Goal: Task Accomplishment & Management: Use online tool/utility

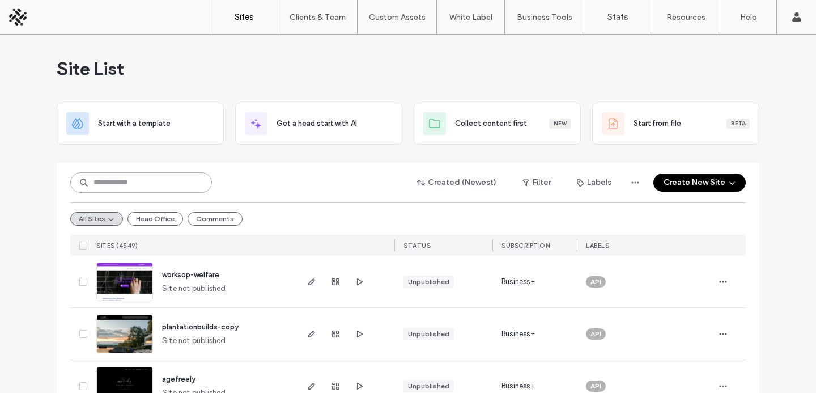
click at [154, 179] on input at bounding box center [141, 182] width 142 height 20
paste input "********"
type input "********"
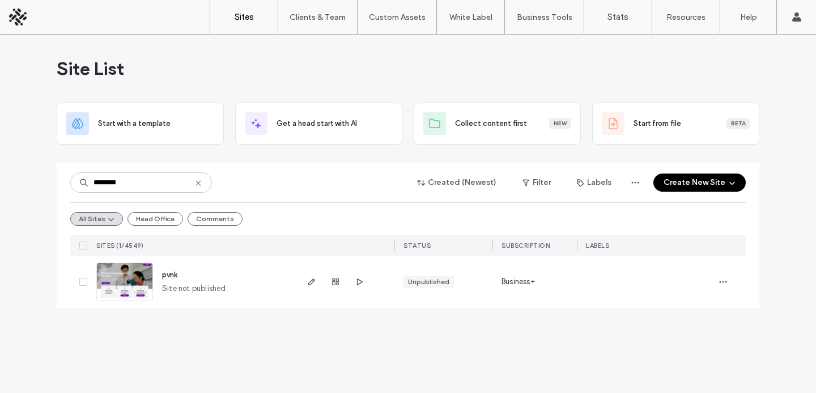
click at [304, 278] on div at bounding box center [345, 282] width 99 height 52
click at [305, 280] on span "button" at bounding box center [312, 282] width 14 height 14
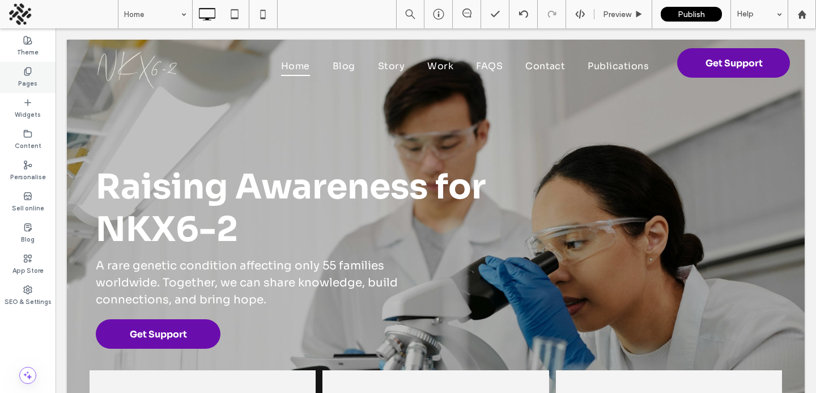
click at [40, 77] on div "Pages" at bounding box center [28, 77] width 56 height 31
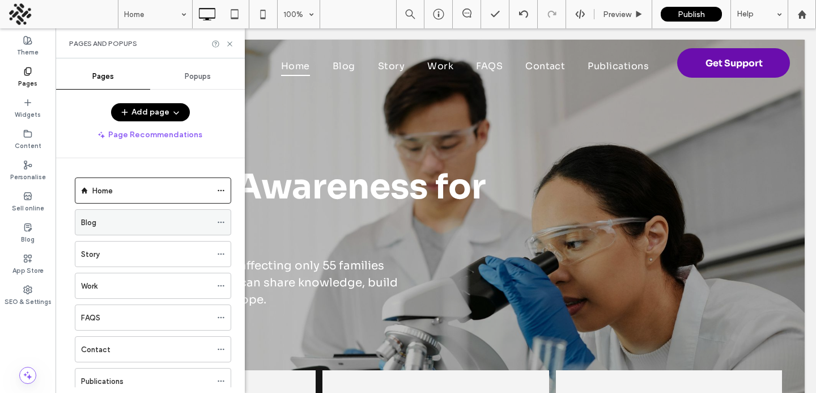
click at [100, 224] on div "Blog" at bounding box center [146, 222] width 130 height 12
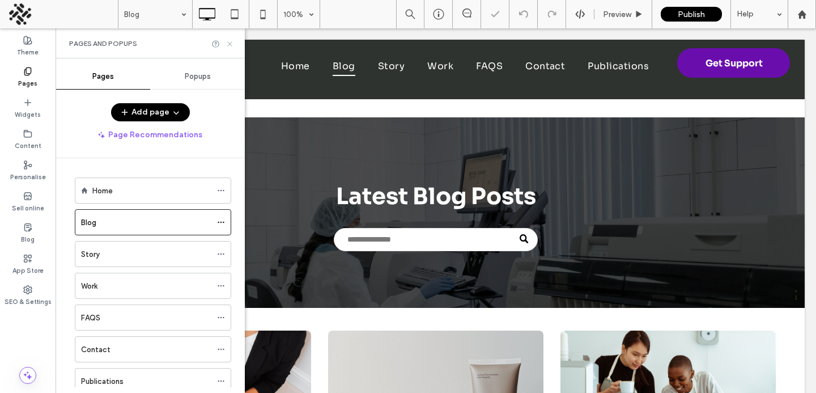
click at [227, 40] on icon at bounding box center [230, 44] width 8 height 8
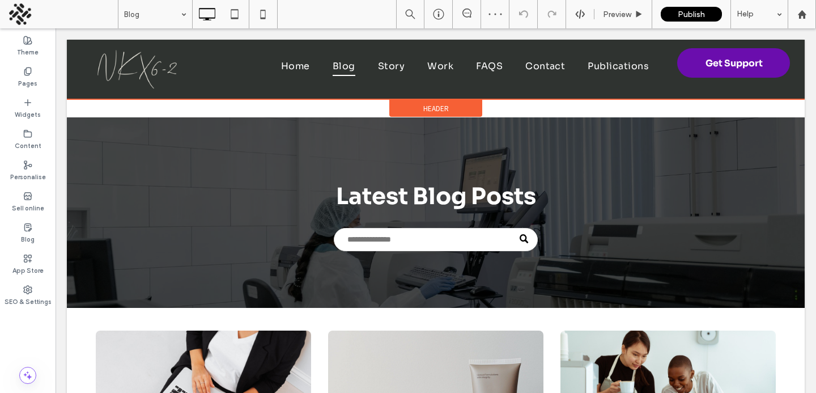
click at [406, 109] on div "Header" at bounding box center [435, 108] width 93 height 17
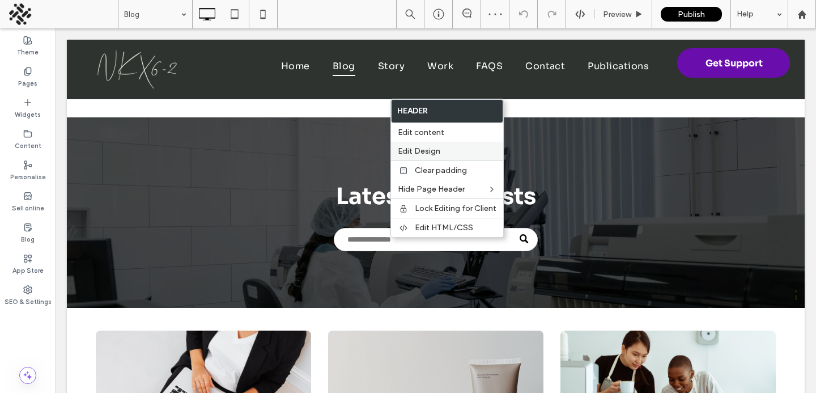
click at [418, 150] on span "Edit Design" at bounding box center [419, 151] width 42 height 10
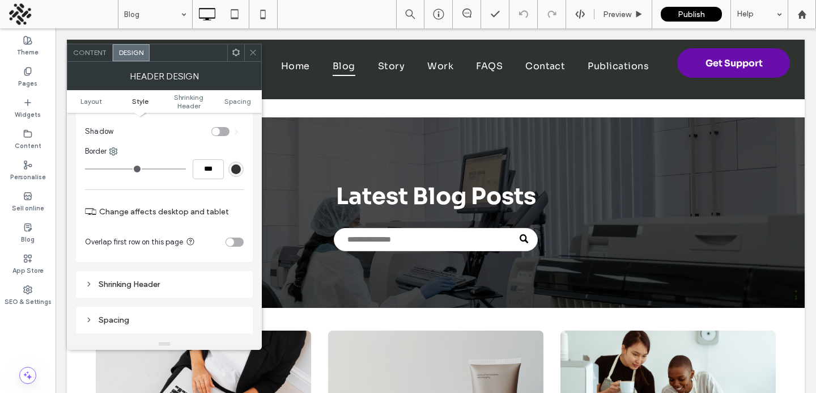
scroll to position [202, 0]
click at [250, 53] on icon at bounding box center [253, 52] width 8 height 8
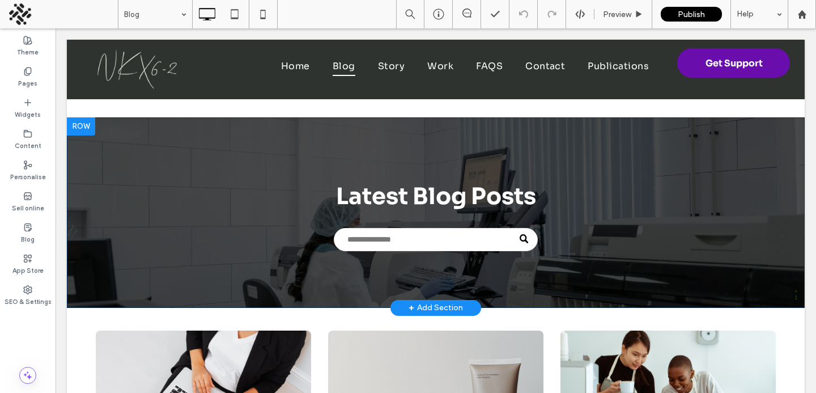
click at [79, 126] on div at bounding box center [81, 126] width 28 height 18
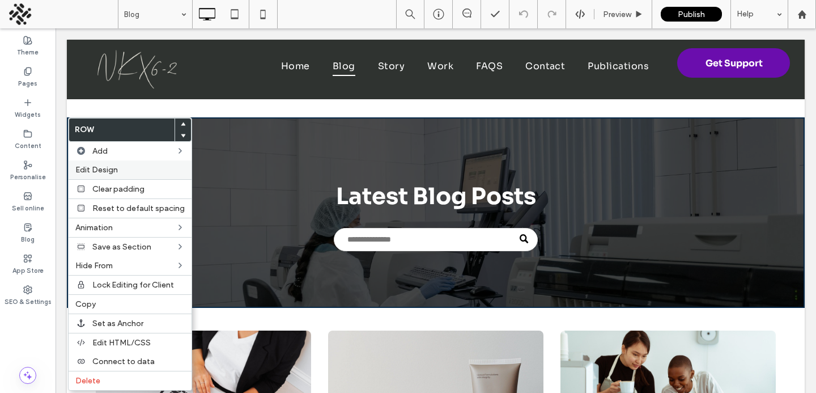
click at [105, 169] on span "Edit Design" at bounding box center [96, 170] width 42 height 10
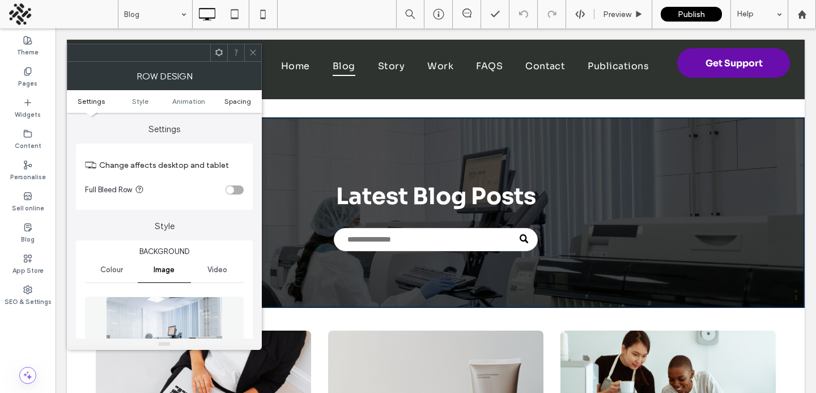
click at [236, 98] on span "Spacing" at bounding box center [237, 101] width 27 height 8
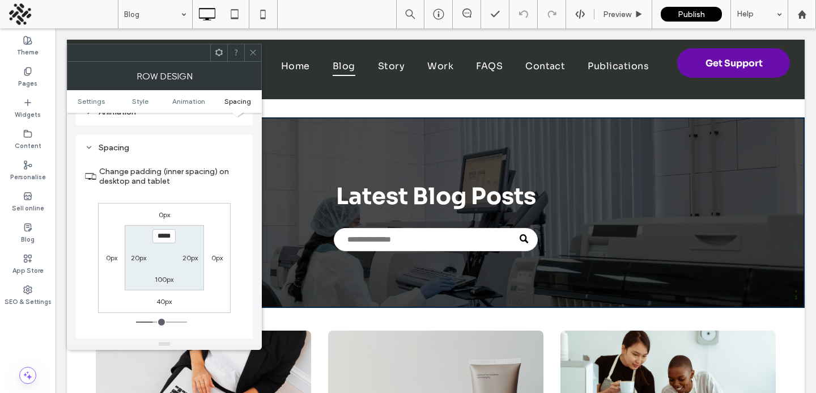
scroll to position [749, 0]
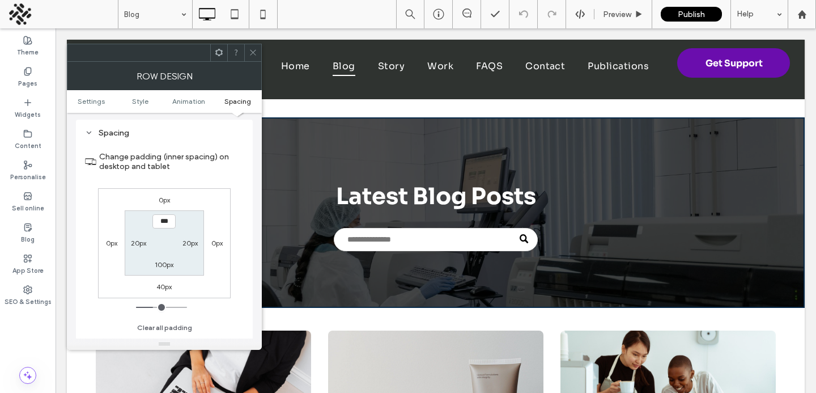
type input "*****"
type input "***"
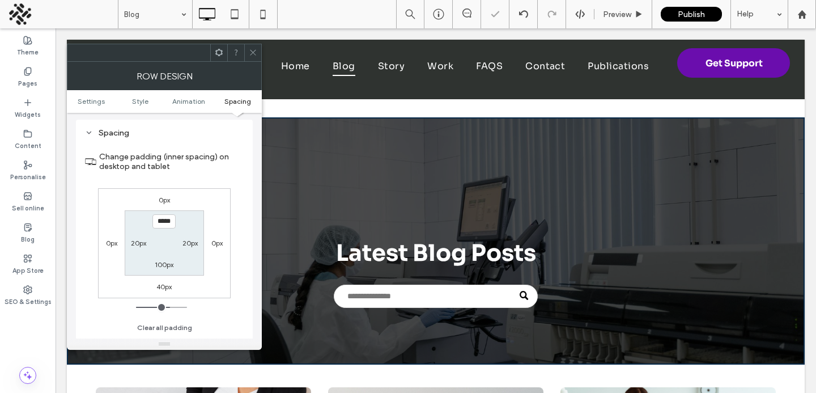
click at [252, 49] on icon at bounding box center [253, 52] width 8 height 8
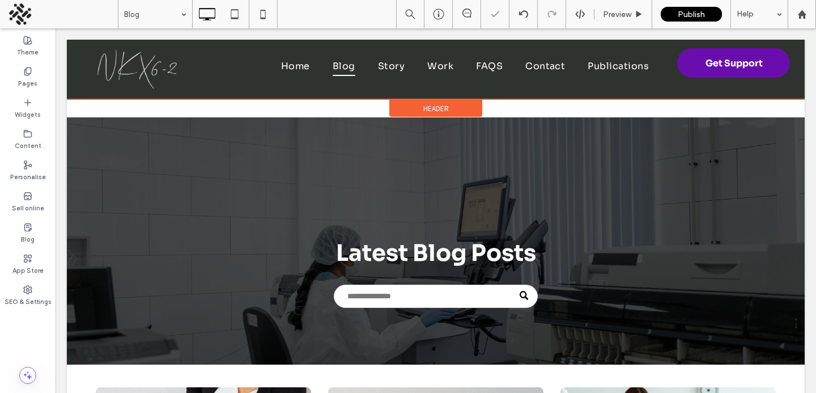
click at [414, 105] on div "Header" at bounding box center [435, 108] width 93 height 17
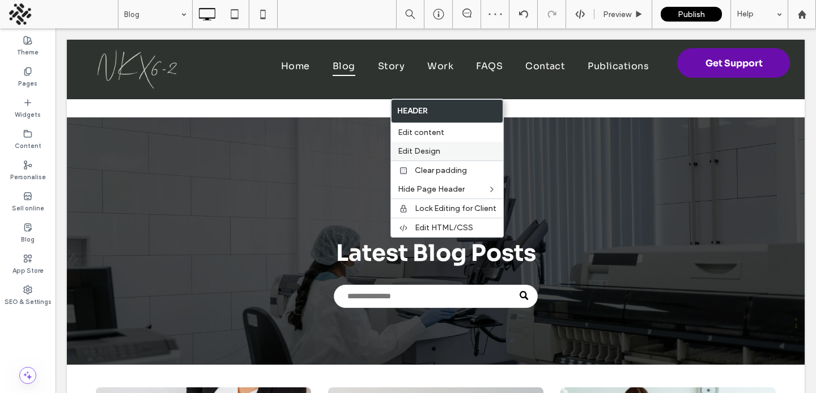
click at [411, 147] on span "Edit Design" at bounding box center [419, 151] width 42 height 10
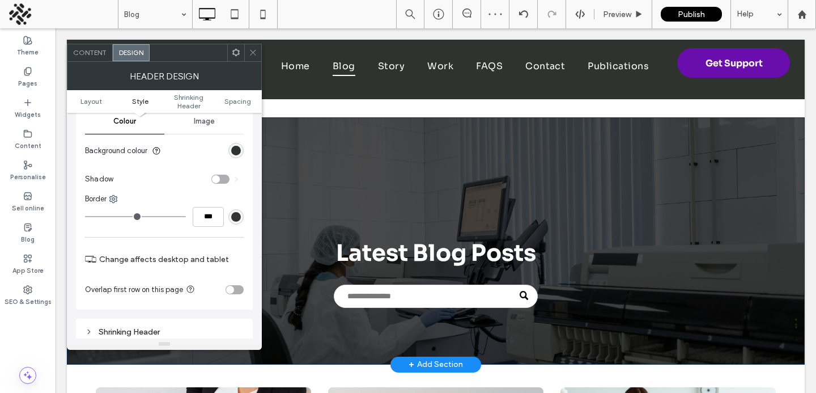
scroll to position [153, 0]
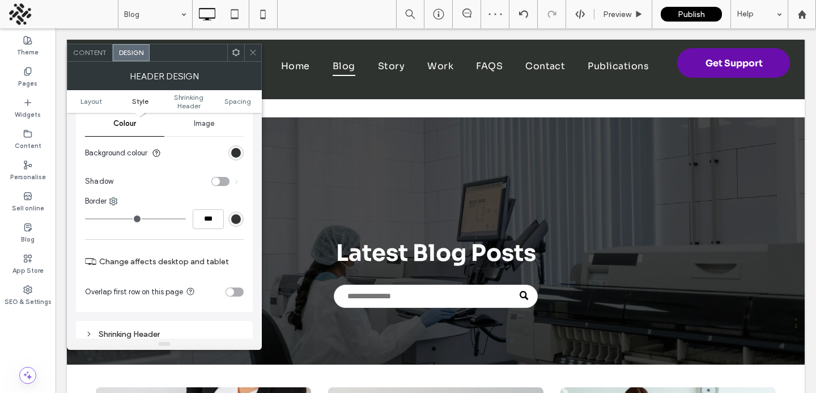
click at [233, 294] on div "toggle" at bounding box center [230, 292] width 8 height 8
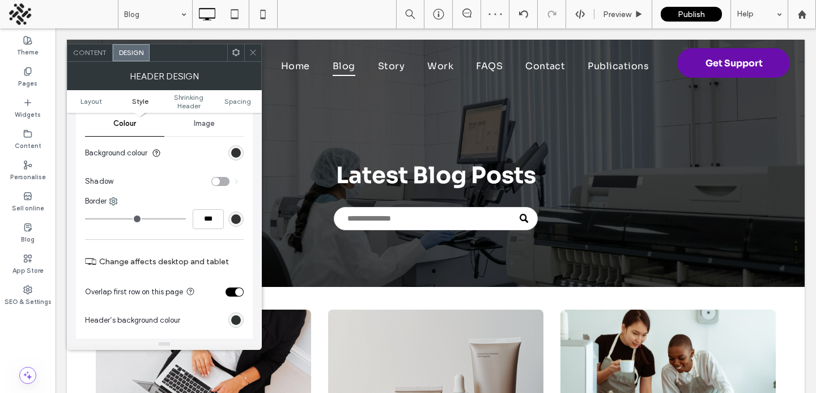
click at [245, 53] on div at bounding box center [252, 52] width 17 height 17
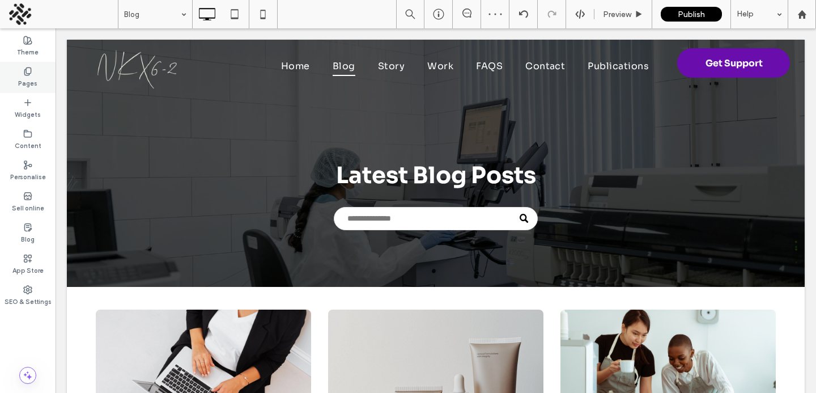
click at [15, 74] on div "Pages" at bounding box center [28, 77] width 56 height 31
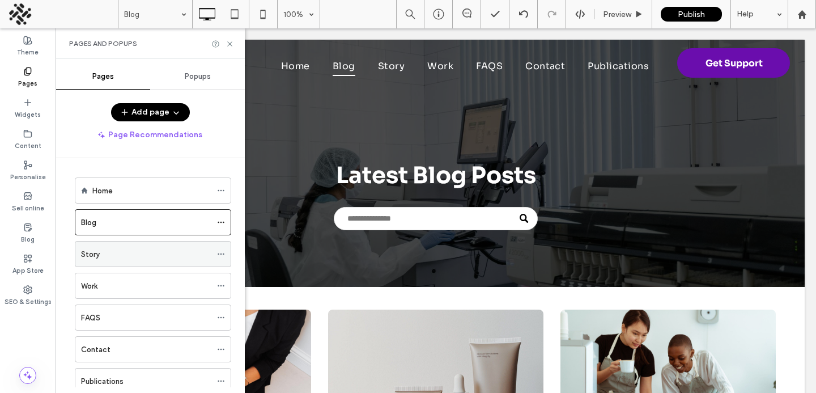
click at [109, 246] on div "Story" at bounding box center [146, 253] width 130 height 25
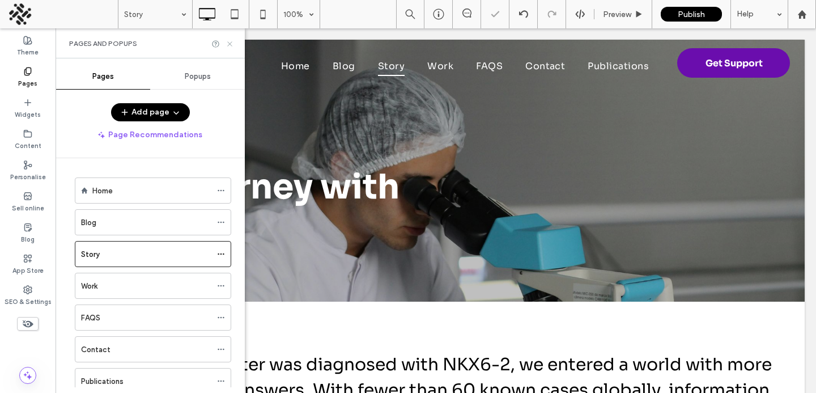
click at [228, 43] on icon at bounding box center [230, 44] width 8 height 8
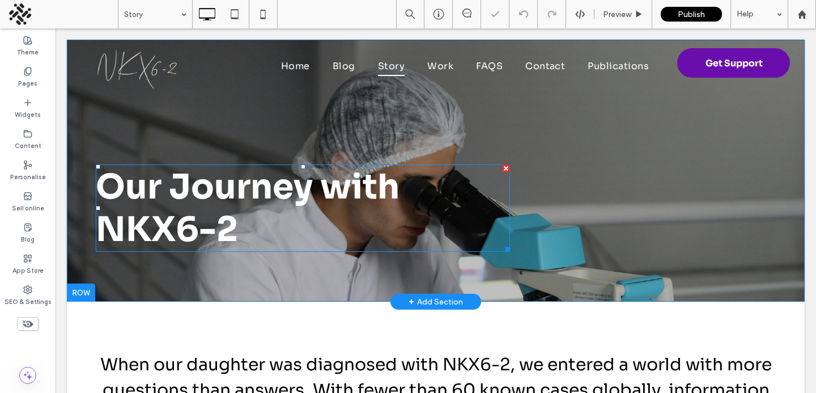
click at [156, 203] on span "Our Journey with NKX6-2" at bounding box center [248, 207] width 304 height 85
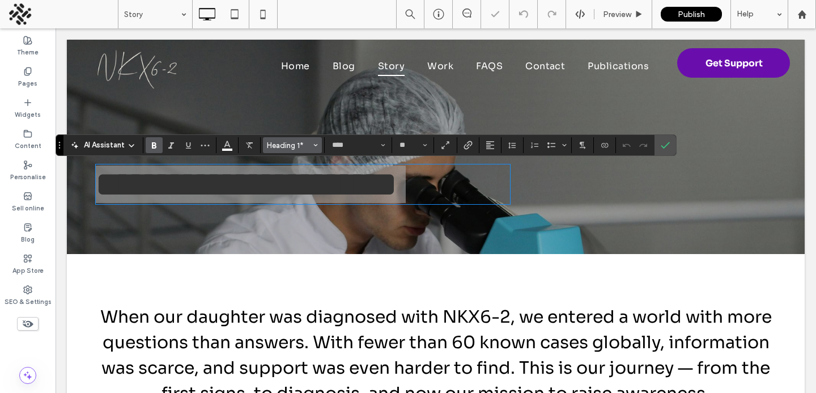
click at [304, 143] on span "Heading 1*" at bounding box center [289, 145] width 44 height 8
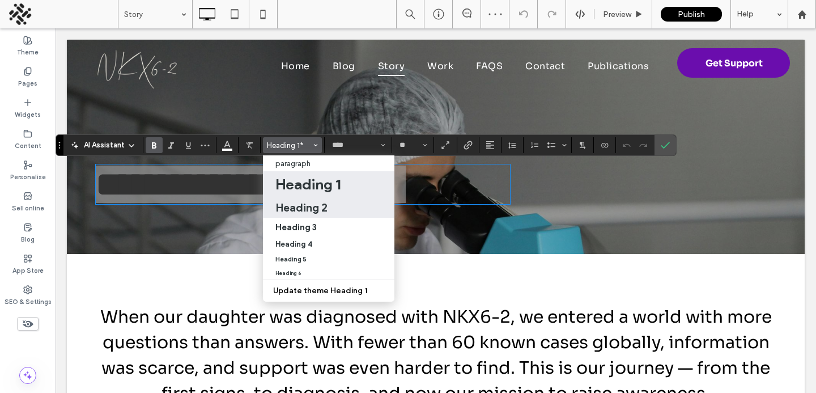
click at [304, 211] on h2 "Heading 2" at bounding box center [301, 208] width 52 height 14
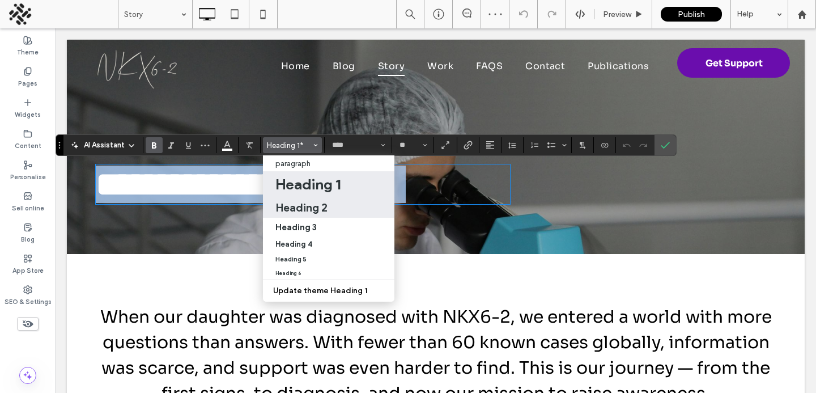
type input "**"
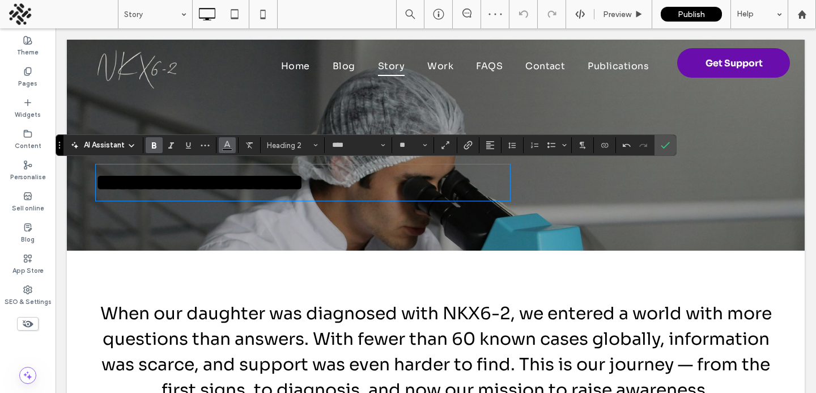
click at [233, 144] on button "Colour" at bounding box center [227, 145] width 17 height 16
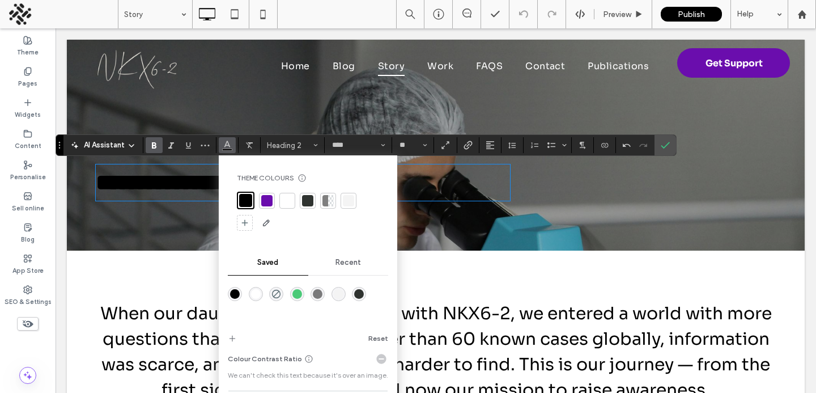
click at [287, 197] on div at bounding box center [287, 200] width 11 height 11
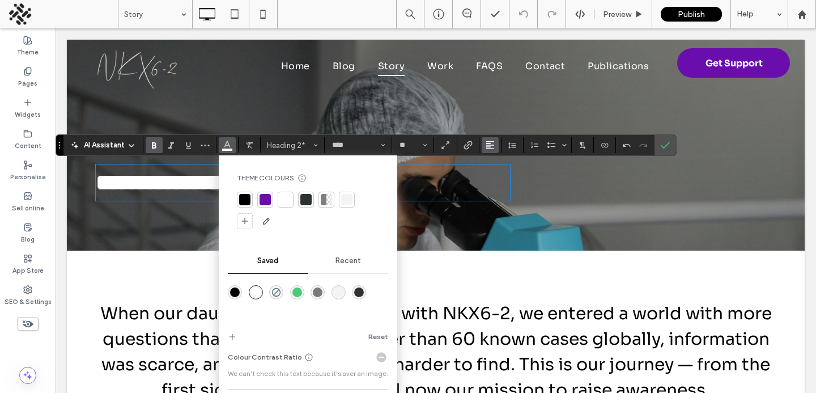
click at [496, 150] on button "Alignment" at bounding box center [490, 145] width 17 height 16
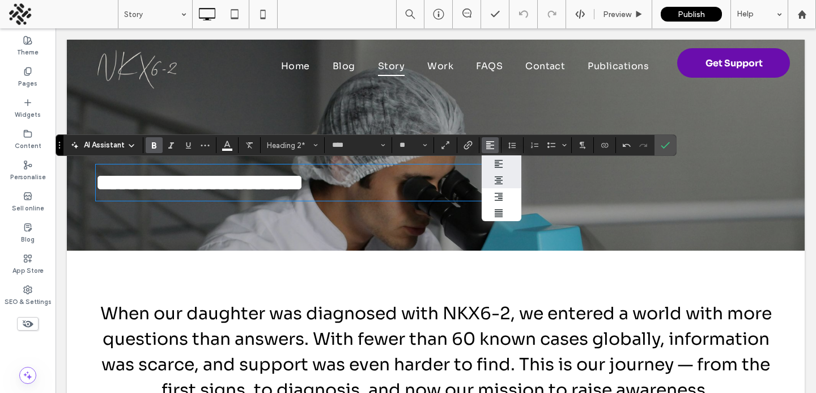
click at [487, 186] on span "ui.textEditor.alignment.center" at bounding box center [488, 180] width 5 height 16
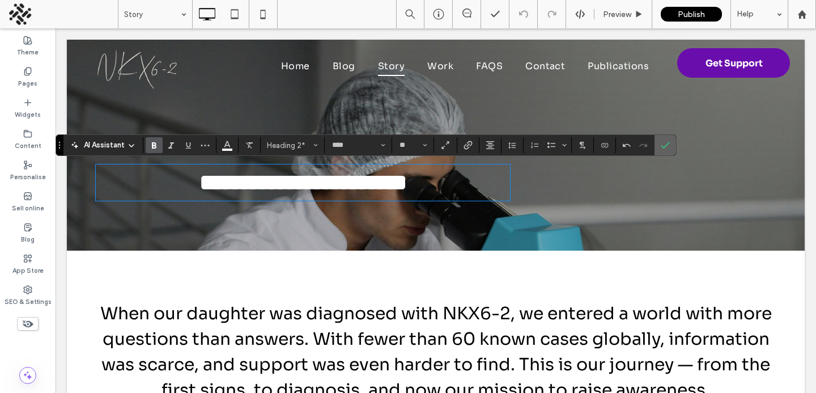
click at [666, 148] on icon "Confirm" at bounding box center [665, 145] width 9 height 9
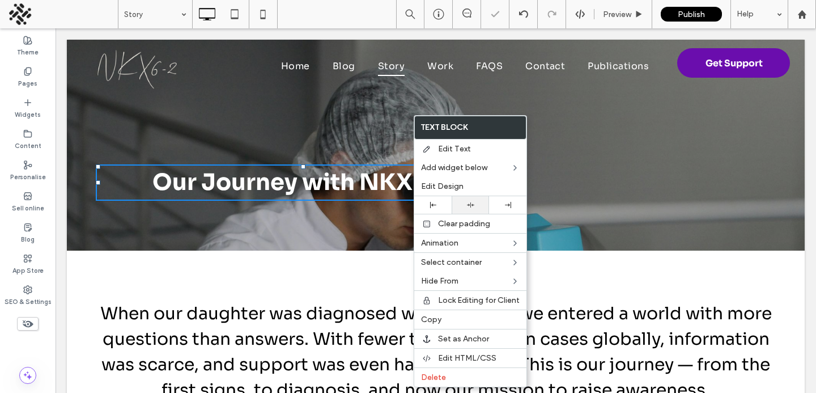
click at [469, 198] on div at bounding box center [470, 205] width 37 height 18
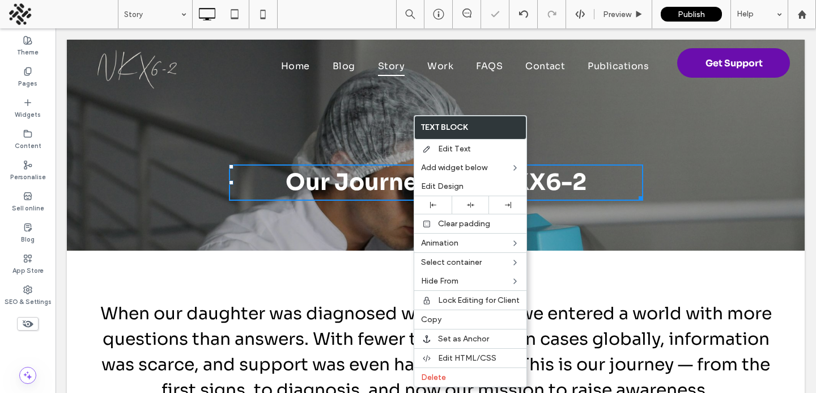
click at [214, 196] on div "Our Journey with NKX6-2 Click To Paste" at bounding box center [436, 167] width 680 height 75
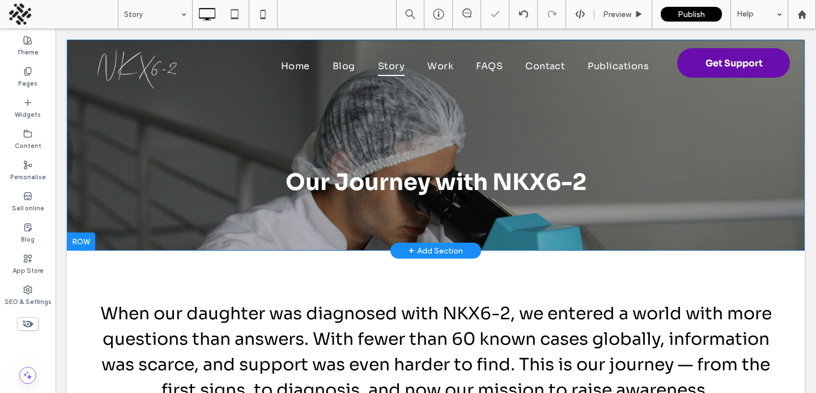
click at [198, 209] on div "Our Journey with NKX6-2 Click To Paste Row + Add Section" at bounding box center [436, 145] width 738 height 211
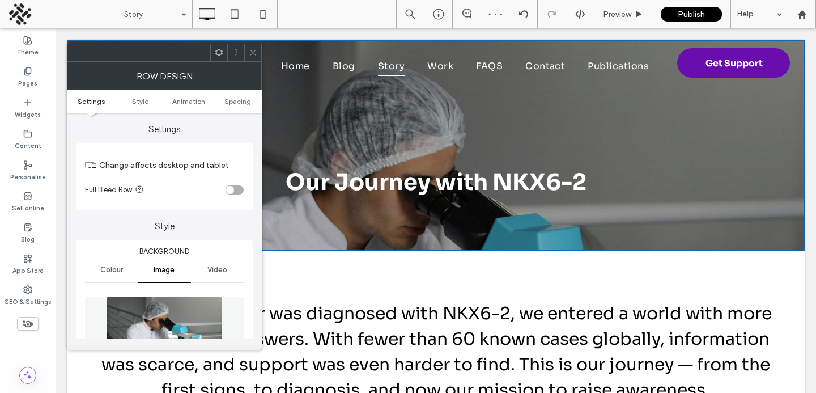
click at [244, 105] on ul "Settings Style Animation Spacing" at bounding box center [164, 101] width 195 height 23
click at [242, 101] on span "Spacing" at bounding box center [237, 101] width 27 height 8
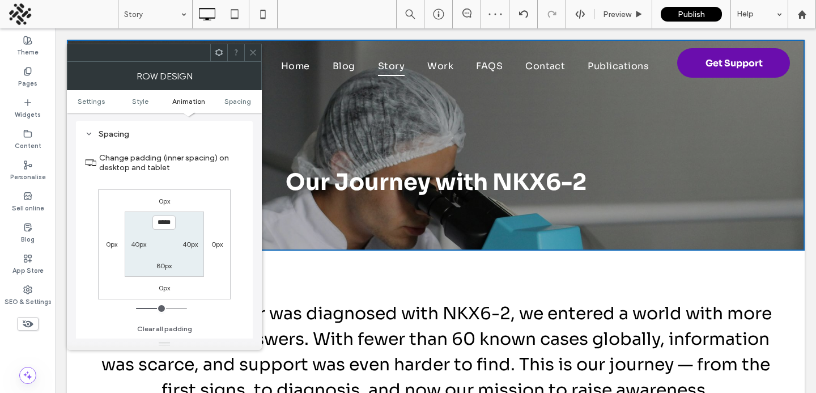
scroll to position [749, 0]
click at [167, 266] on label "80px" at bounding box center [163, 264] width 15 height 8
click at [164, 222] on label "160px" at bounding box center [164, 222] width 18 height 8
type input "***"
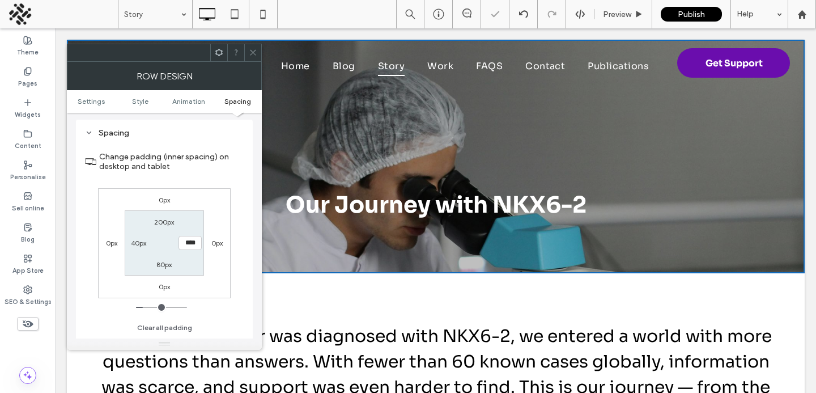
type input "**"
type input "***"
type input "*****"
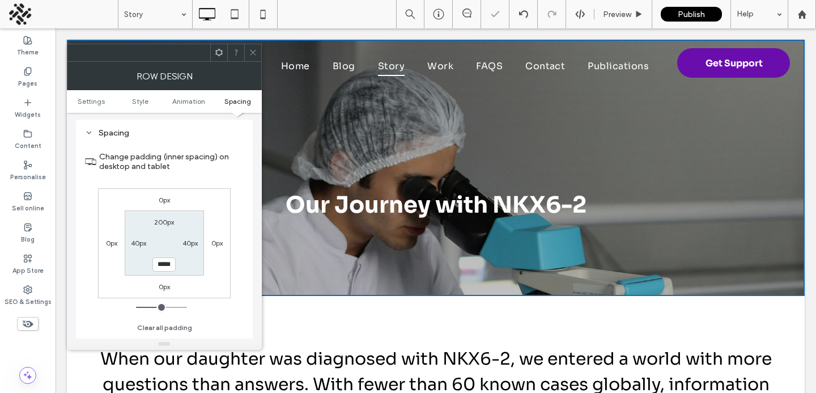
click at [249, 46] on span at bounding box center [253, 52] width 8 height 17
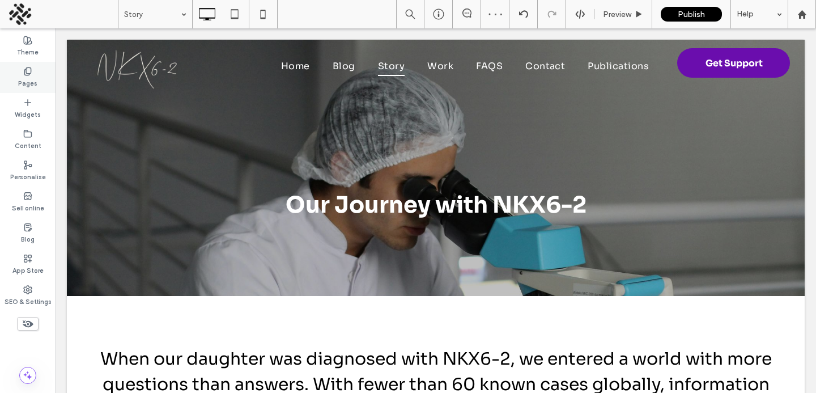
click at [26, 76] on label "Pages" at bounding box center [27, 82] width 19 height 12
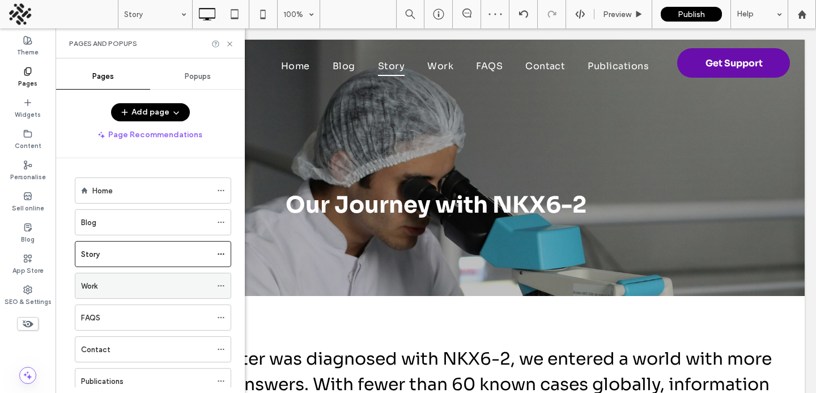
click at [94, 282] on label "Work" at bounding box center [89, 286] width 16 height 20
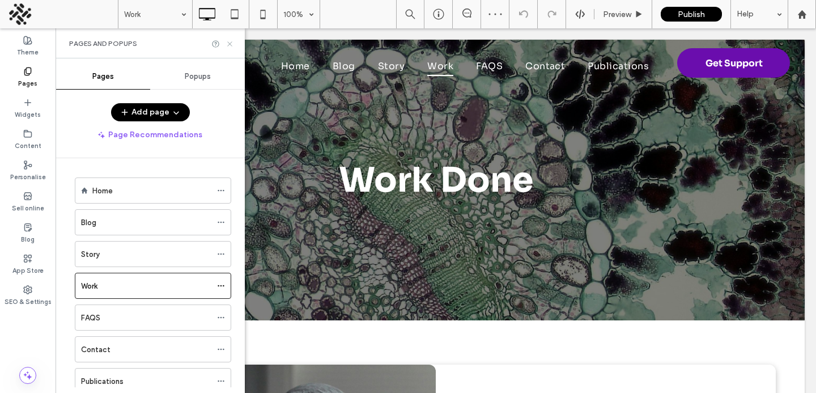
click at [231, 45] on use at bounding box center [229, 43] width 5 height 5
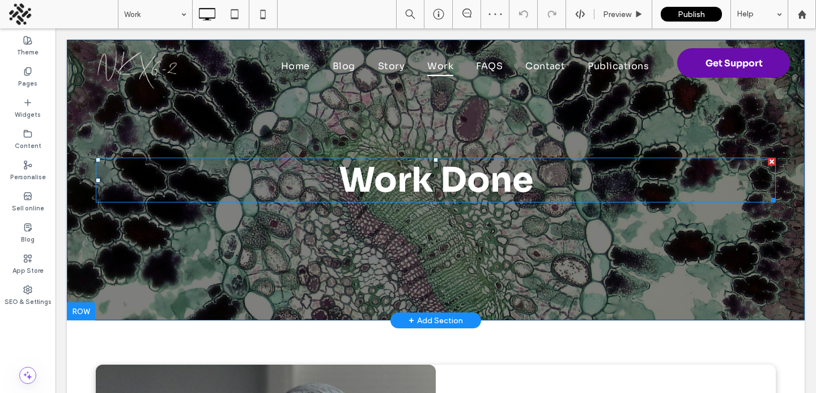
click at [207, 231] on div "Work Done Click To Paste Row + Add Section" at bounding box center [436, 180] width 738 height 280
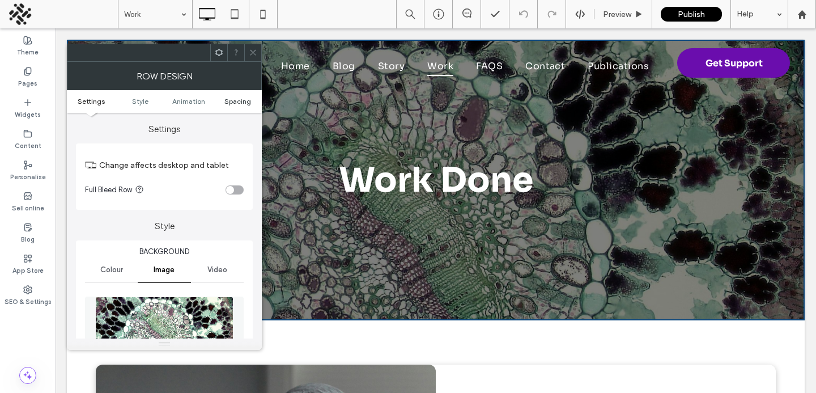
click at [236, 102] on span "Spacing" at bounding box center [237, 101] width 27 height 8
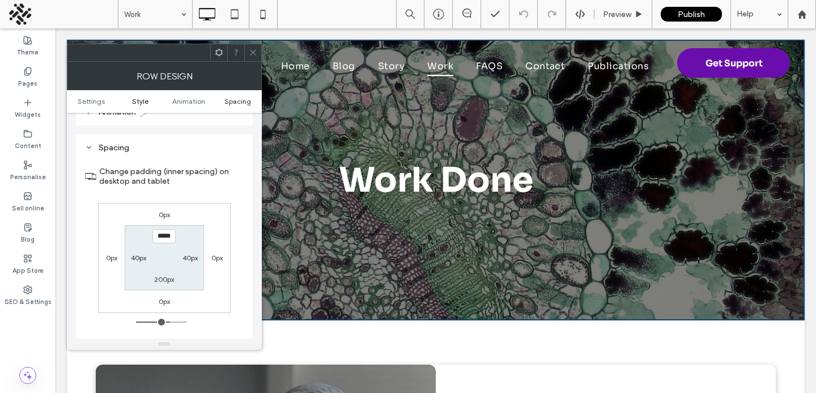
scroll to position [749, 0]
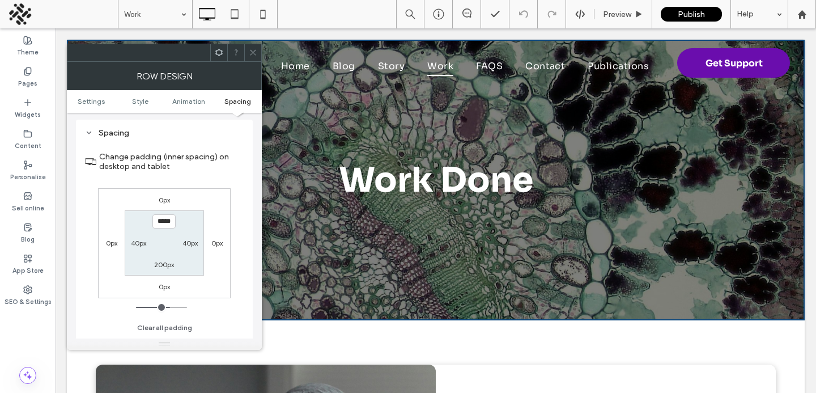
click at [256, 57] on span at bounding box center [253, 52] width 8 height 17
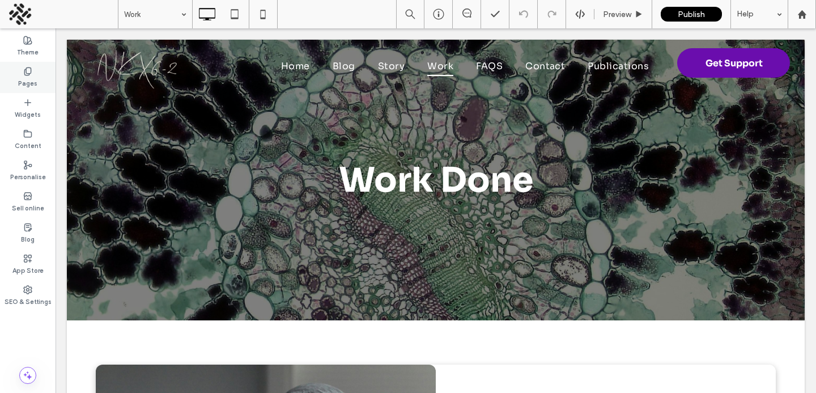
click at [35, 66] on div "Pages" at bounding box center [28, 77] width 56 height 31
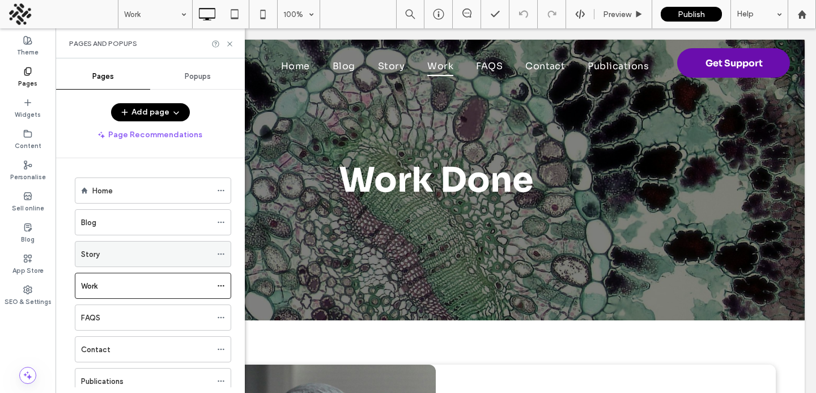
click at [118, 254] on div "Story" at bounding box center [146, 254] width 130 height 12
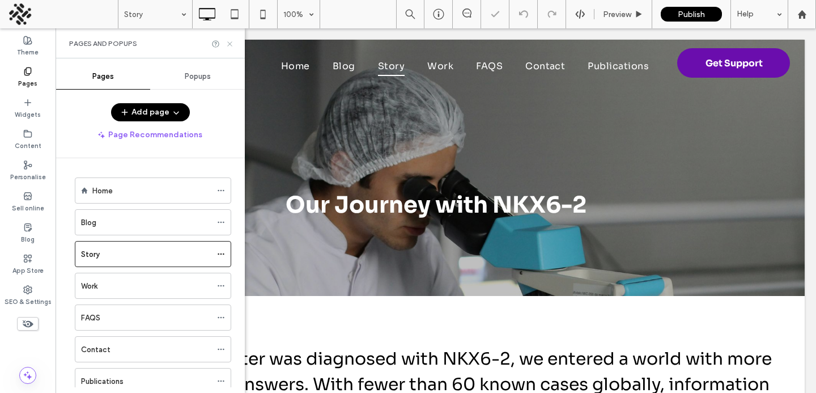
click at [229, 40] on icon at bounding box center [230, 44] width 8 height 8
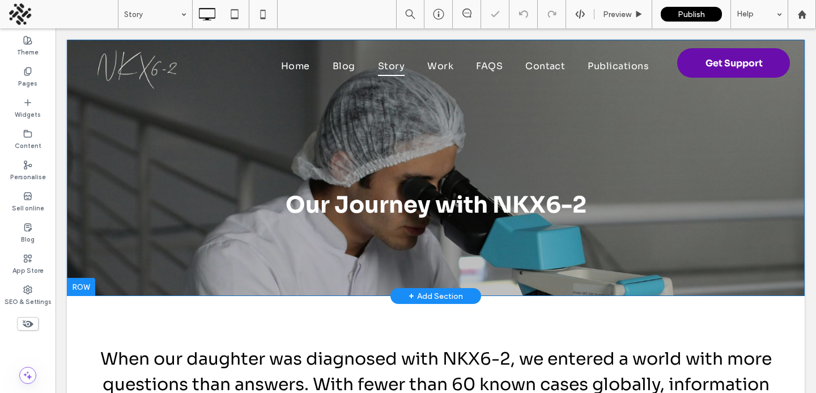
click at [180, 170] on div "Our Journey with NKX6-2 Click To Paste" at bounding box center [436, 190] width 680 height 75
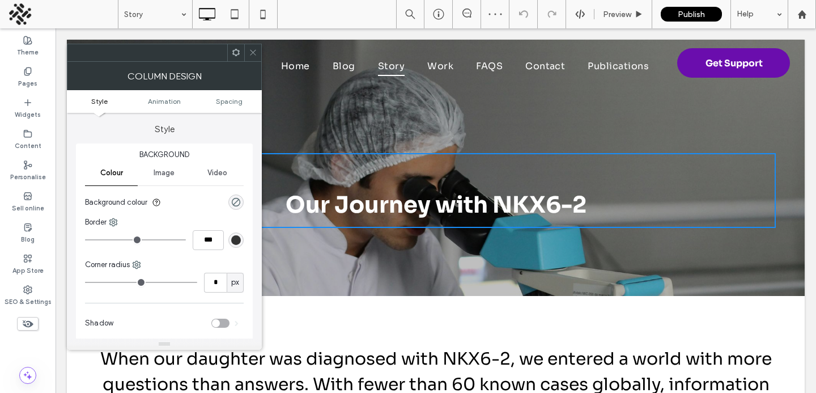
click at [254, 51] on icon at bounding box center [253, 52] width 8 height 8
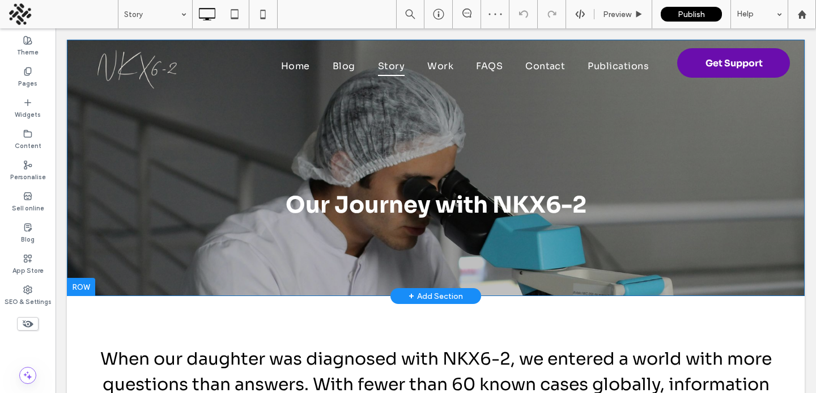
click at [195, 131] on div "Our Journey with NKX6-2 Click To Paste Row + Add Section" at bounding box center [436, 168] width 738 height 256
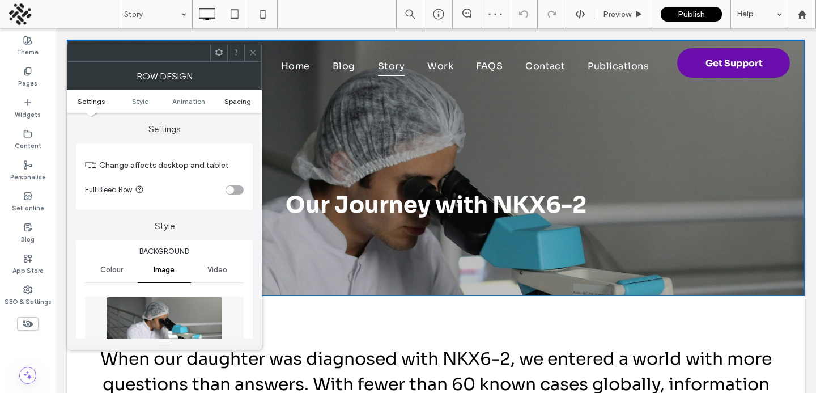
click at [235, 97] on span "Spacing" at bounding box center [237, 101] width 27 height 8
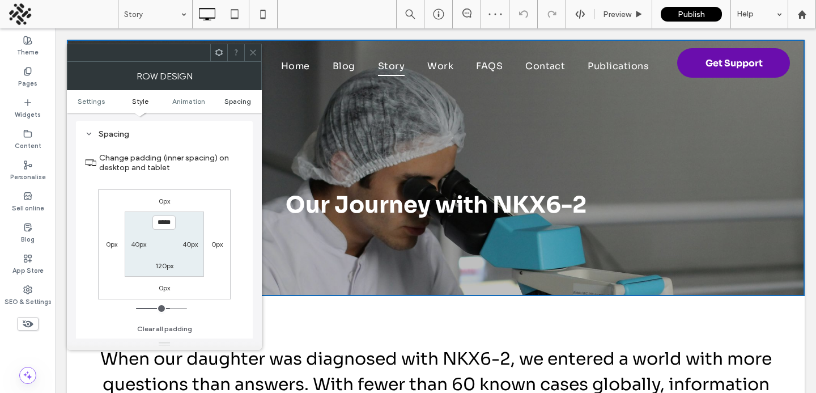
scroll to position [749, 0]
type input "***"
type input "*****"
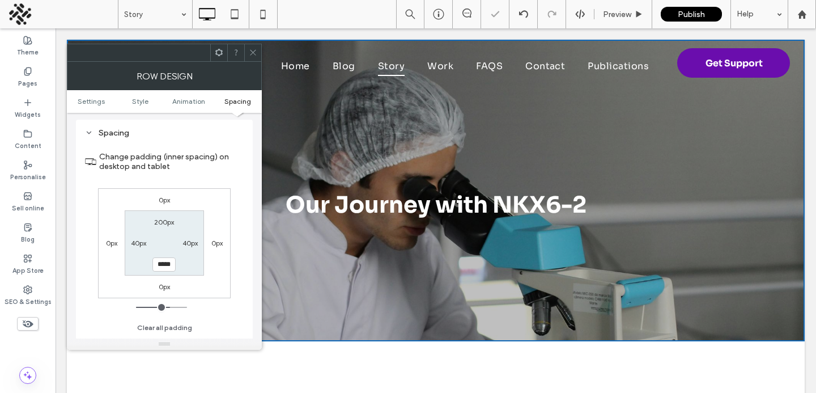
click at [256, 54] on icon at bounding box center [253, 52] width 8 height 8
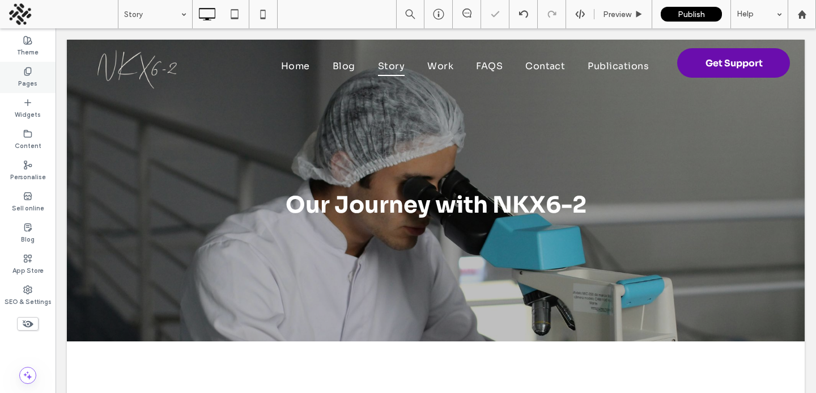
click at [32, 80] on label "Pages" at bounding box center [27, 82] width 19 height 12
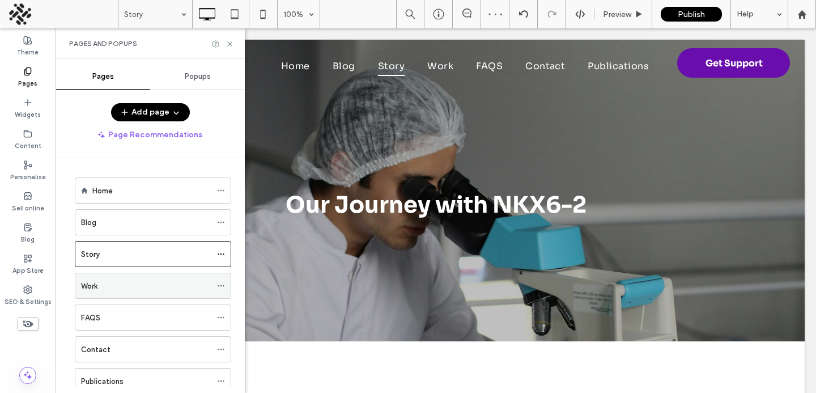
click at [104, 285] on div "Work" at bounding box center [146, 286] width 130 height 12
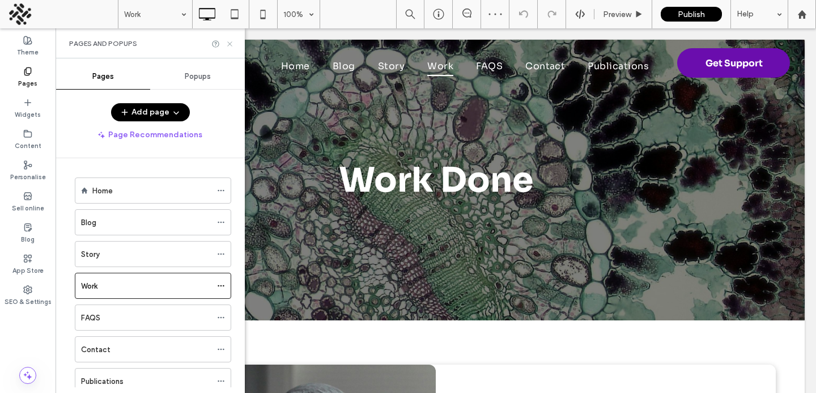
click at [227, 46] on icon at bounding box center [230, 44] width 8 height 8
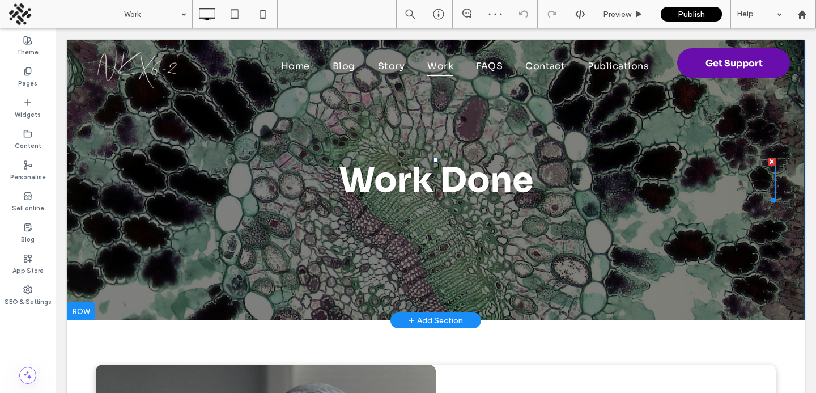
click at [403, 175] on span "Work Done" at bounding box center [436, 180] width 194 height 42
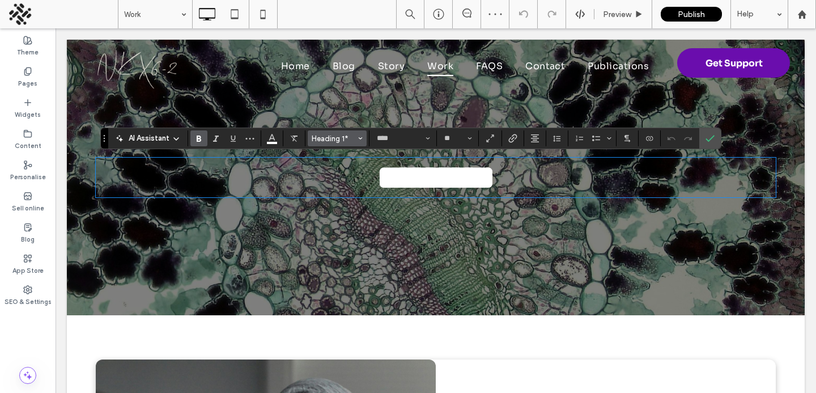
click at [324, 146] on button "Heading 1*" at bounding box center [337, 138] width 59 height 16
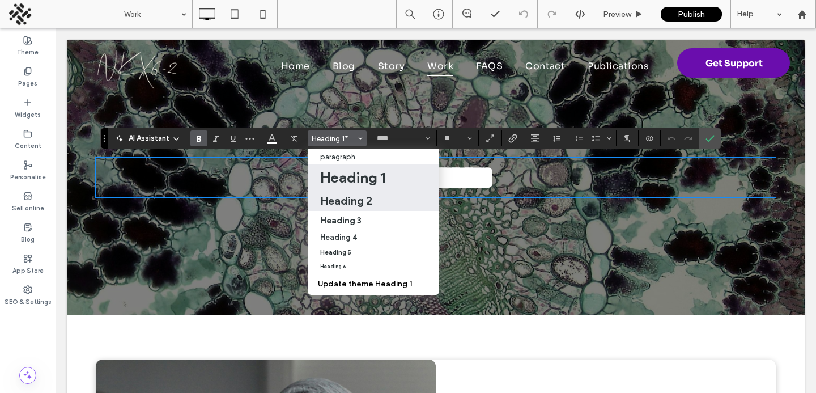
click at [333, 197] on h2 "Heading 2" at bounding box center [346, 201] width 52 height 14
type input "**"
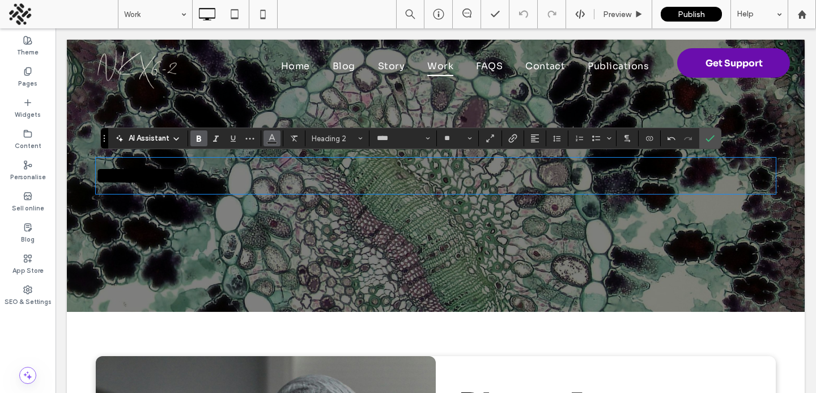
click at [271, 141] on icon "Colour" at bounding box center [271, 137] width 9 height 9
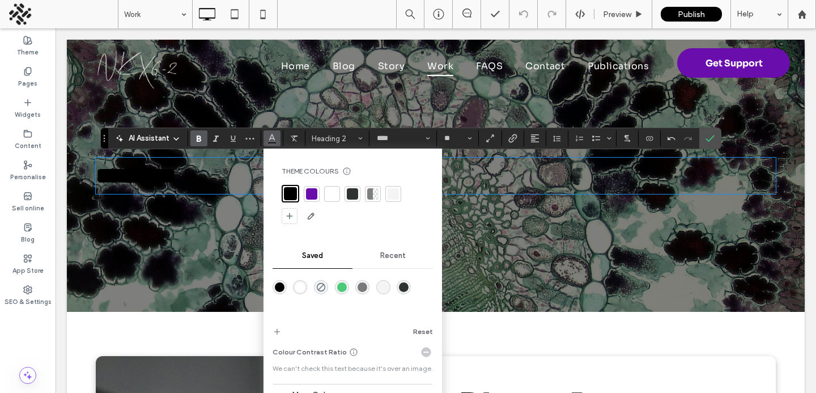
click at [330, 194] on div at bounding box center [331, 193] width 11 height 11
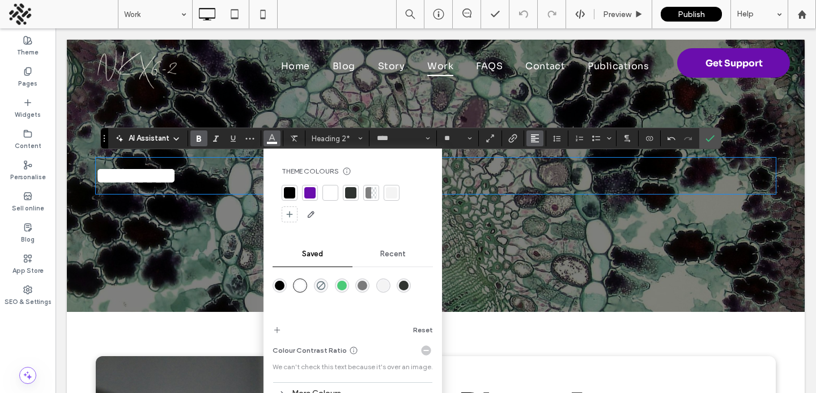
click at [541, 133] on button "Alignment" at bounding box center [534, 138] width 17 height 16
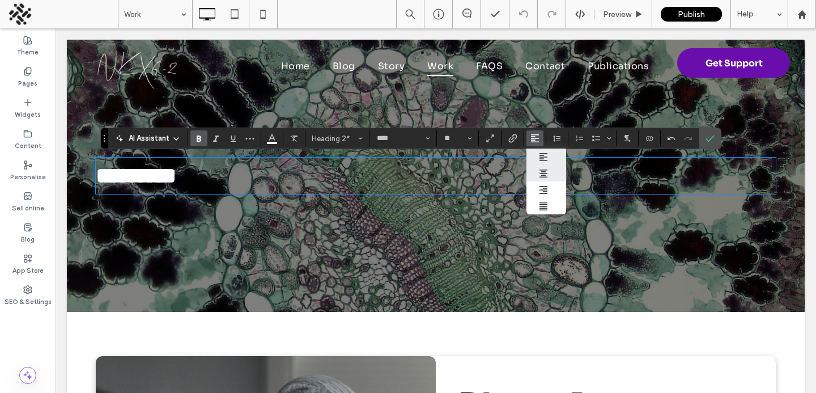
click at [534, 172] on use "ui.textEditor.alignment.center" at bounding box center [532, 172] width 5 height 3
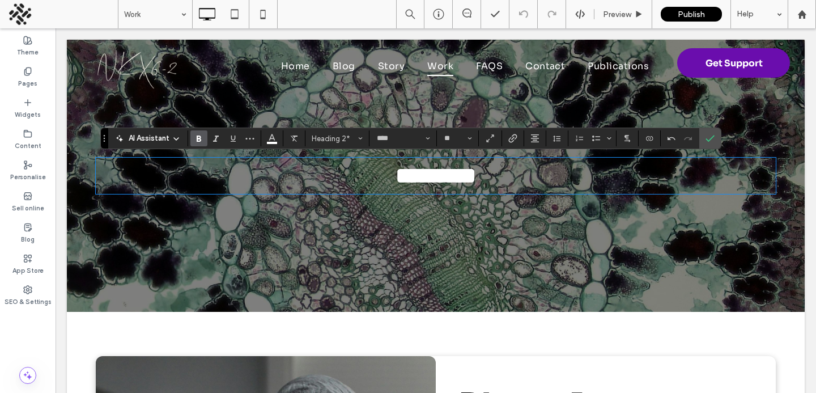
click at [725, 137] on div "********* Click To Paste Row + Add Section" at bounding box center [436, 176] width 738 height 272
click at [715, 142] on label "Confirm" at bounding box center [710, 138] width 17 height 20
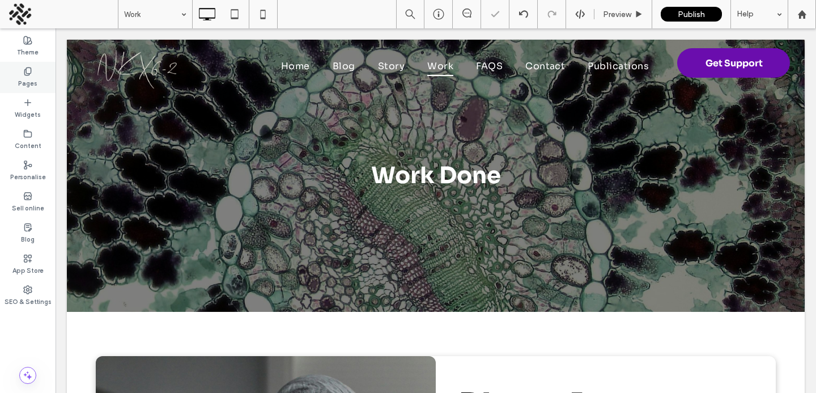
click at [28, 78] on label "Pages" at bounding box center [27, 82] width 19 height 12
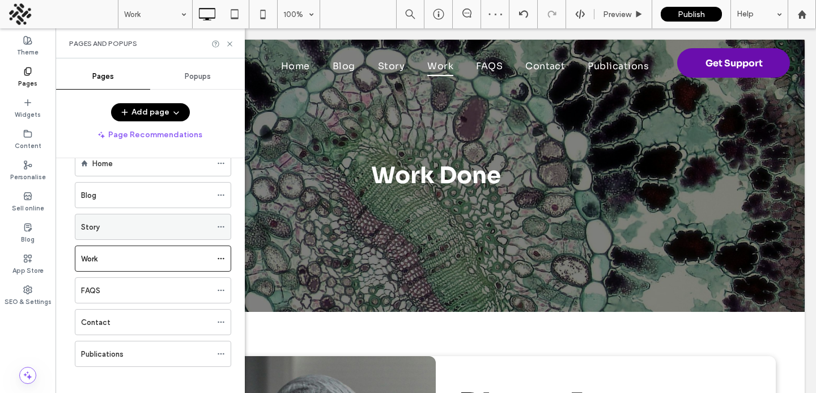
scroll to position [32, 0]
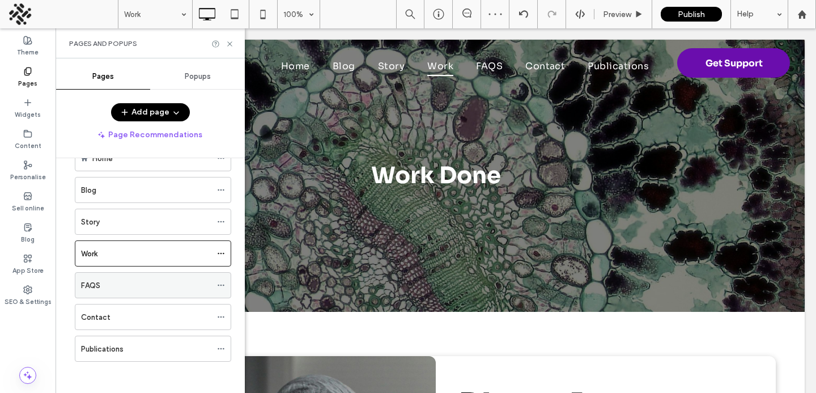
click at [98, 283] on label "FAQS" at bounding box center [90, 285] width 19 height 20
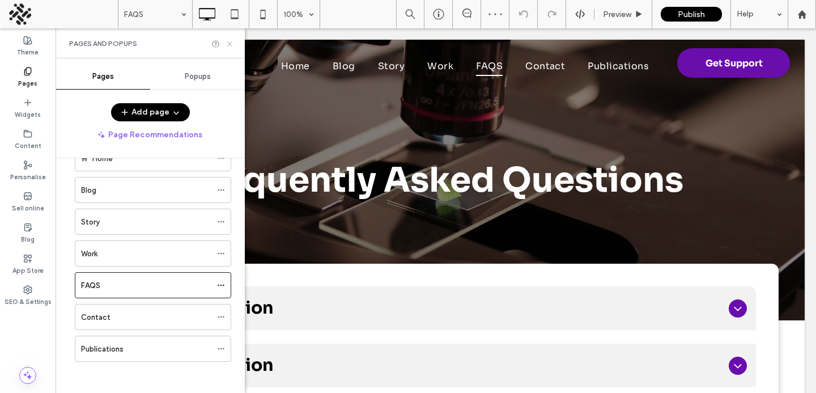
click at [228, 42] on icon at bounding box center [230, 44] width 8 height 8
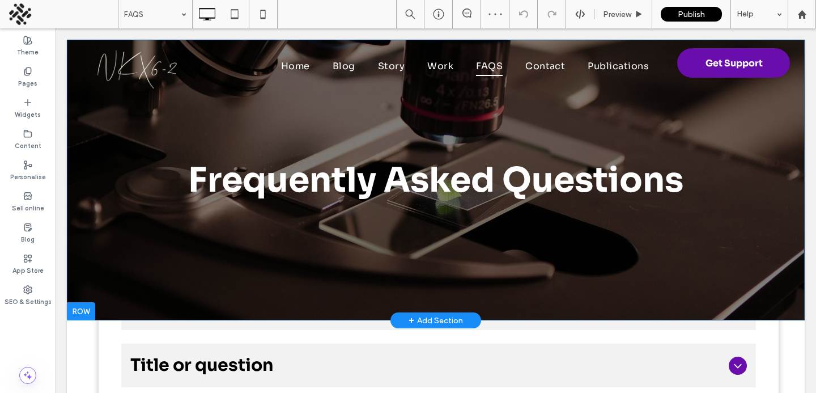
click at [82, 267] on div "Frequently Asked Questions Click To Paste Row + Add Section" at bounding box center [436, 180] width 738 height 280
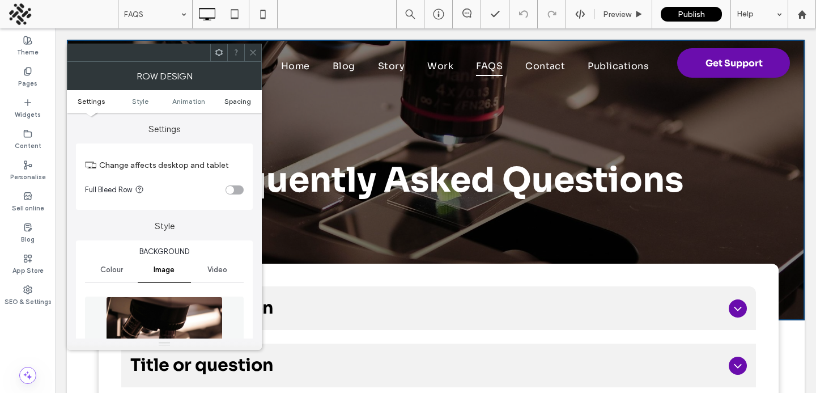
click at [231, 104] on span "Spacing" at bounding box center [237, 101] width 27 height 8
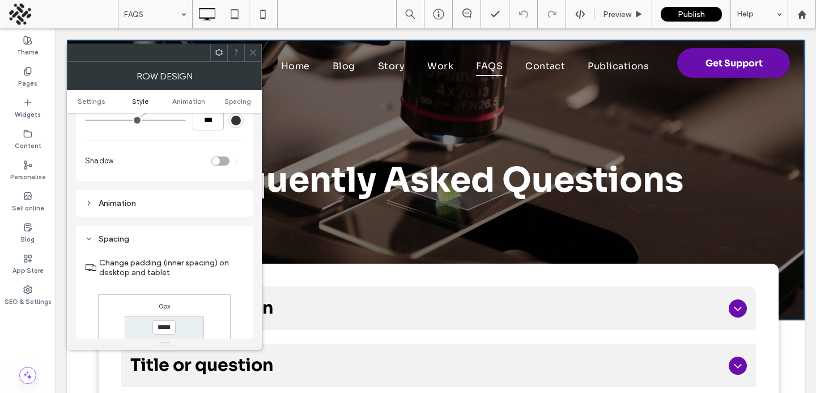
scroll to position [749, 0]
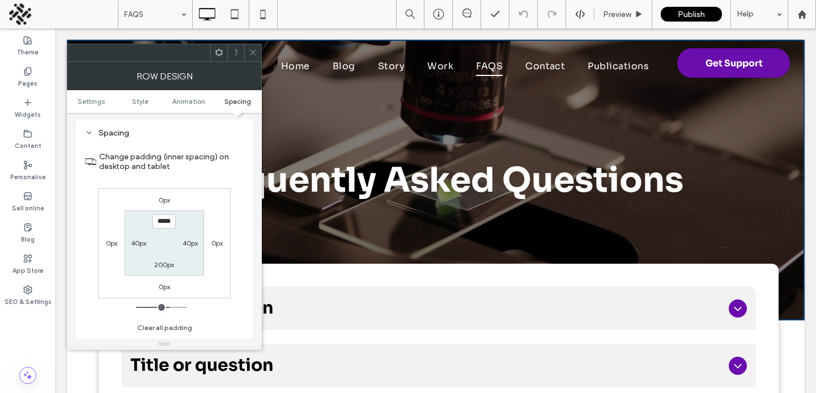
click at [256, 57] on span at bounding box center [253, 52] width 8 height 17
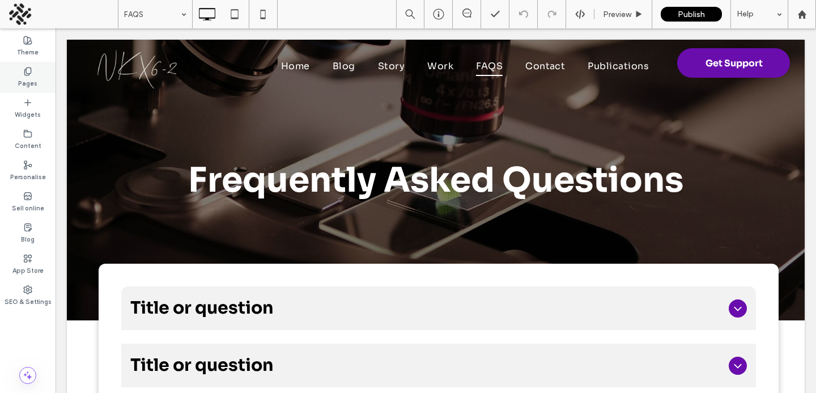
click at [20, 83] on label "Pages" at bounding box center [27, 82] width 19 height 12
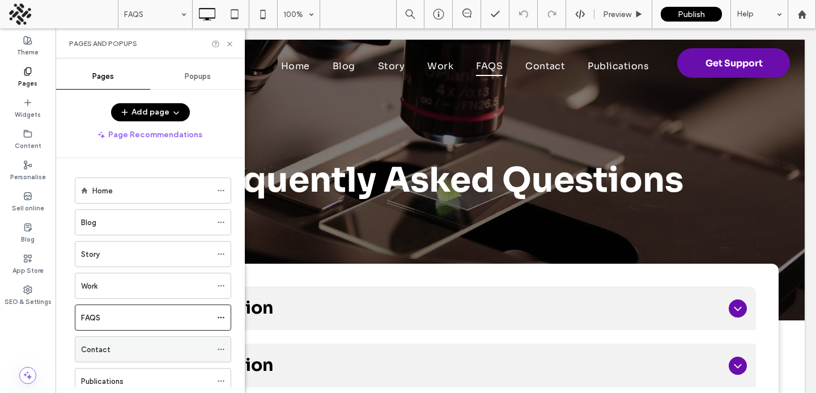
click at [89, 347] on label "Contact" at bounding box center [95, 349] width 29 height 20
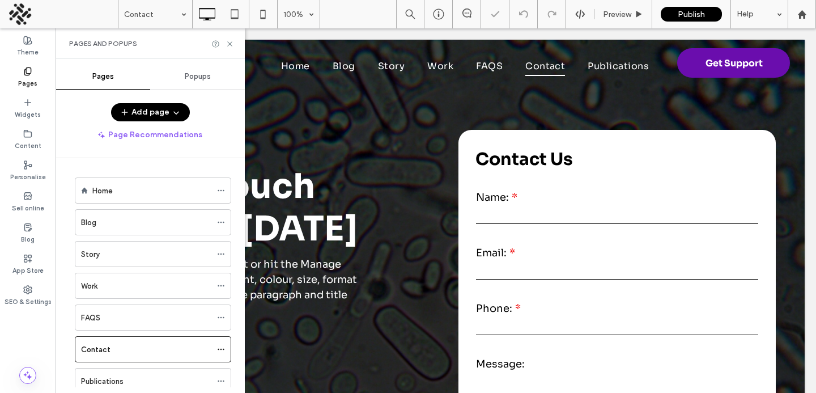
click at [224, 40] on div at bounding box center [222, 44] width 23 height 8
click at [229, 42] on icon at bounding box center [230, 44] width 8 height 8
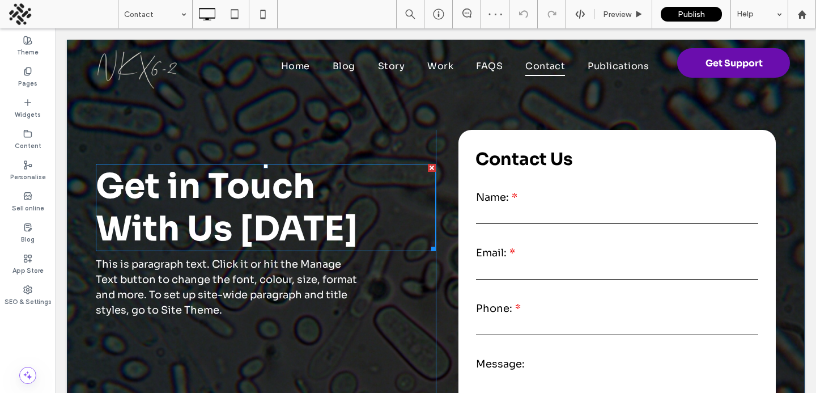
click at [200, 212] on span "﻿ With Us Today" at bounding box center [227, 228] width 262 height 42
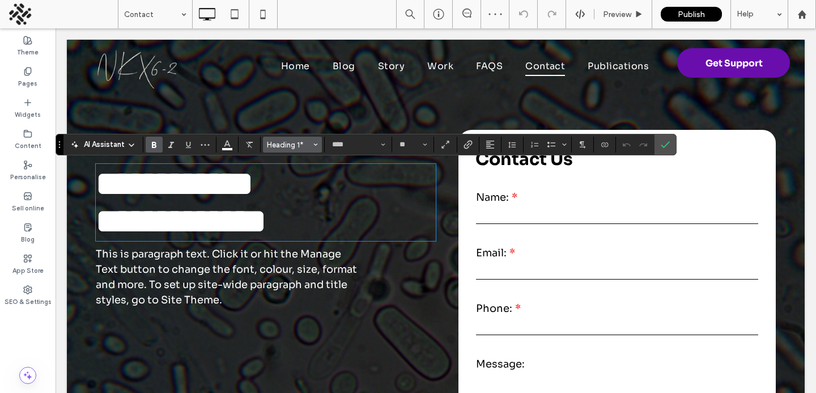
click at [281, 147] on span "Heading 1*" at bounding box center [289, 145] width 44 height 8
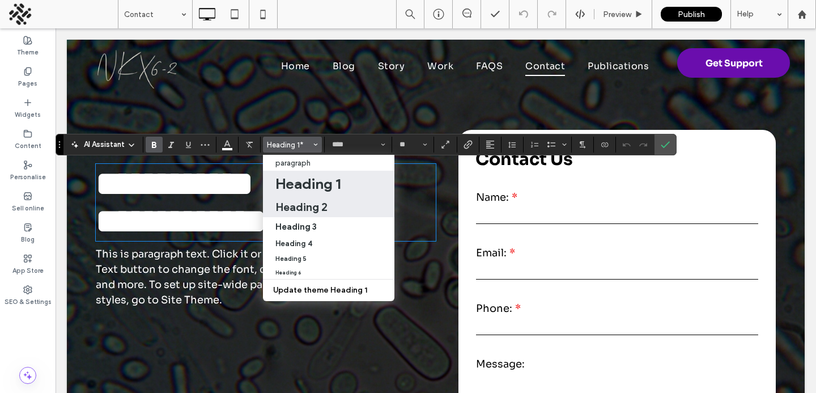
click at [283, 207] on h2 "Heading 2" at bounding box center [301, 207] width 52 height 14
type input "**"
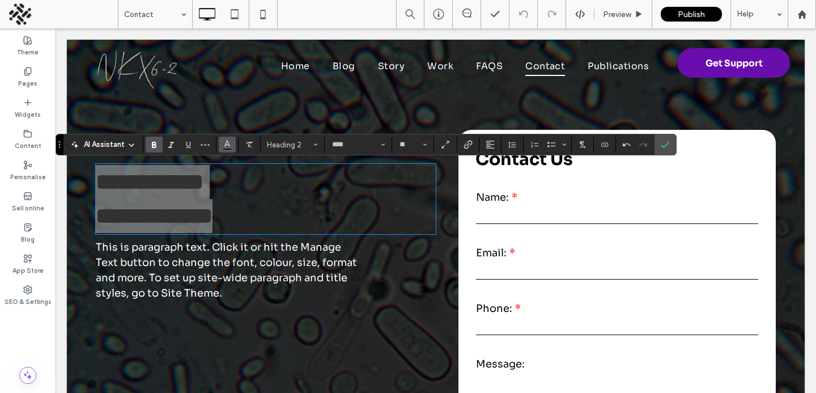
click at [227, 143] on icon "Colour" at bounding box center [227, 143] width 9 height 9
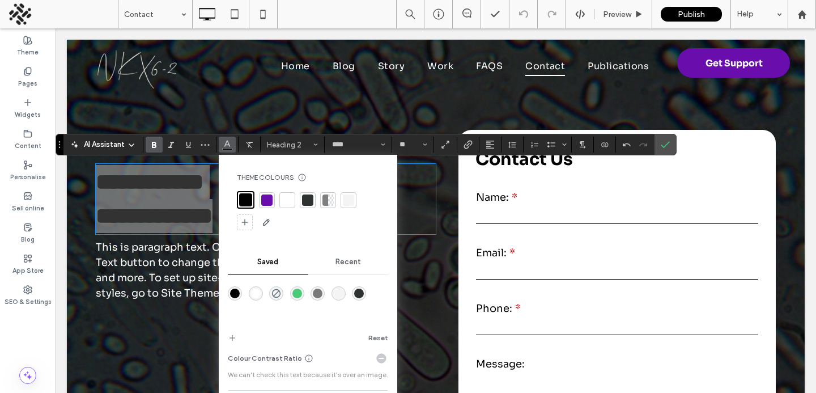
click at [283, 191] on div at bounding box center [308, 211] width 142 height 40
click at [285, 202] on div at bounding box center [287, 199] width 11 height 11
click at [664, 150] on span "Confirm" at bounding box center [663, 144] width 5 height 20
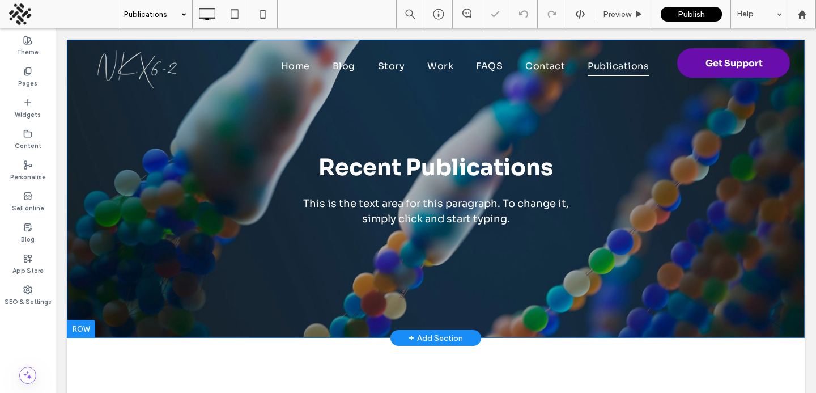
click at [286, 280] on div "Recent Publications This is the text area for this paragraph. To change it, sim…" at bounding box center [436, 189] width 738 height 298
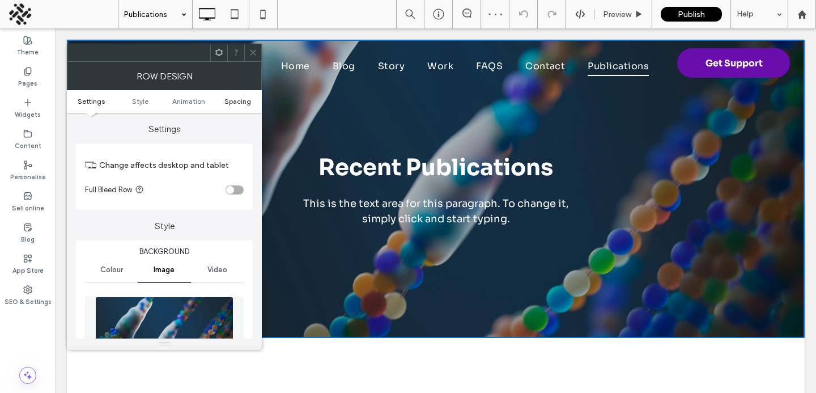
click at [237, 100] on span "Spacing" at bounding box center [237, 101] width 27 height 8
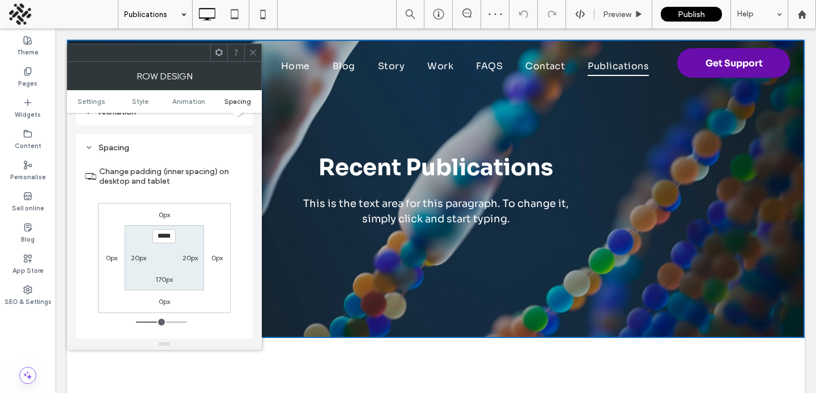
scroll to position [749, 0]
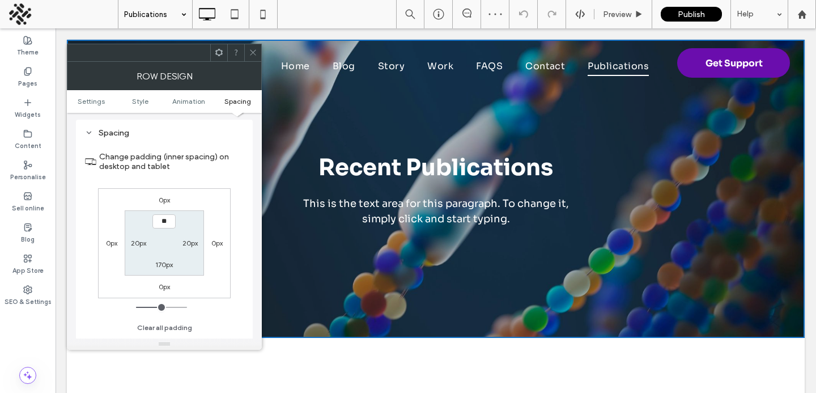
type input "***"
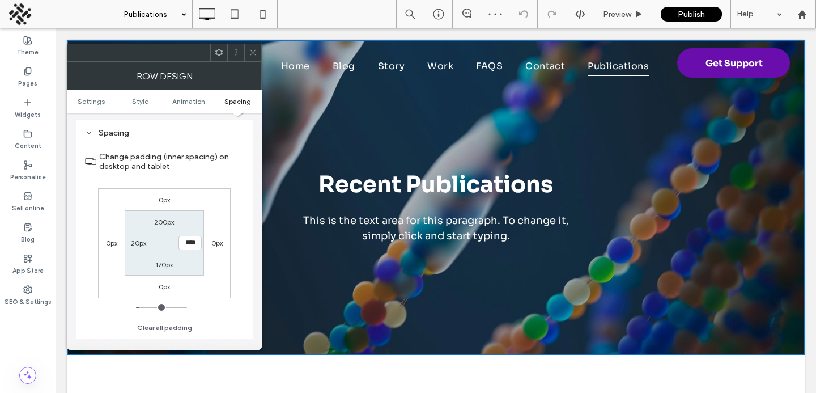
type input "***"
type input "*****"
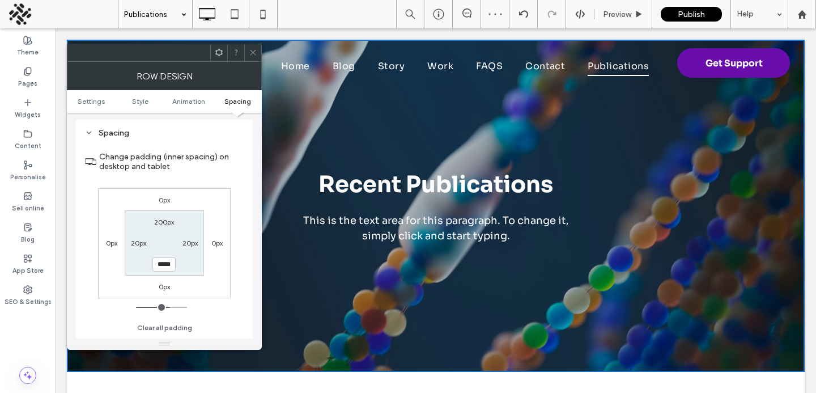
click at [253, 51] on icon at bounding box center [253, 52] width 8 height 8
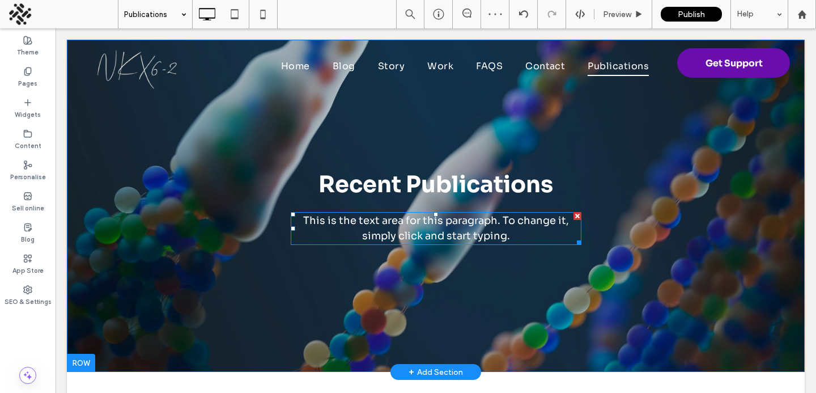
click at [575, 219] on div at bounding box center [577, 216] width 8 height 8
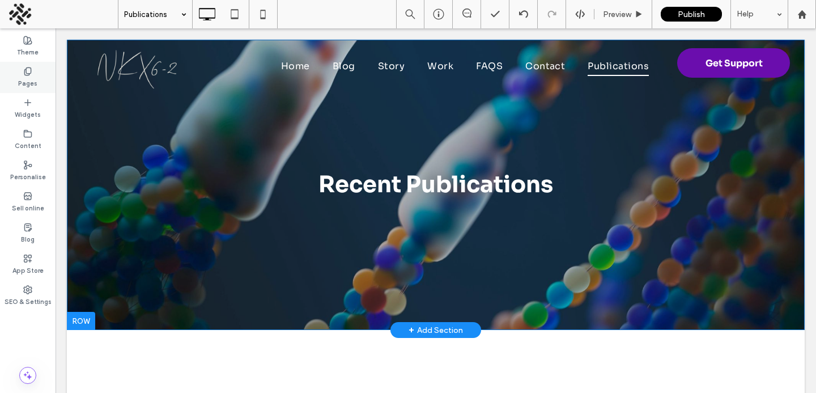
click at [13, 74] on div "Pages" at bounding box center [28, 77] width 56 height 31
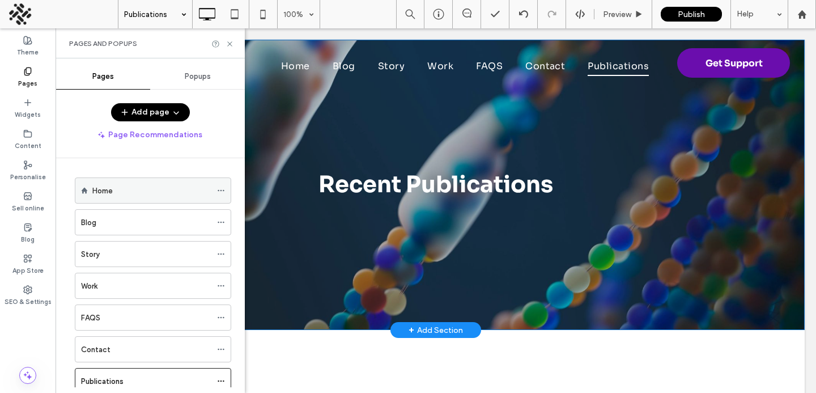
click at [107, 182] on div "Home" at bounding box center [151, 190] width 119 height 25
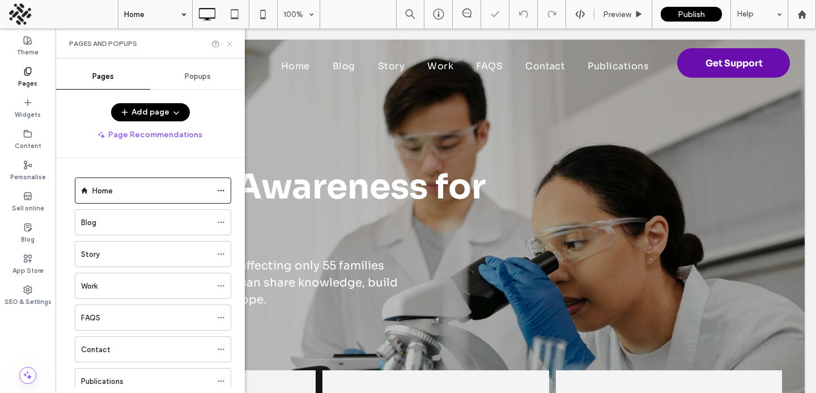
click at [230, 45] on icon at bounding box center [230, 44] width 8 height 8
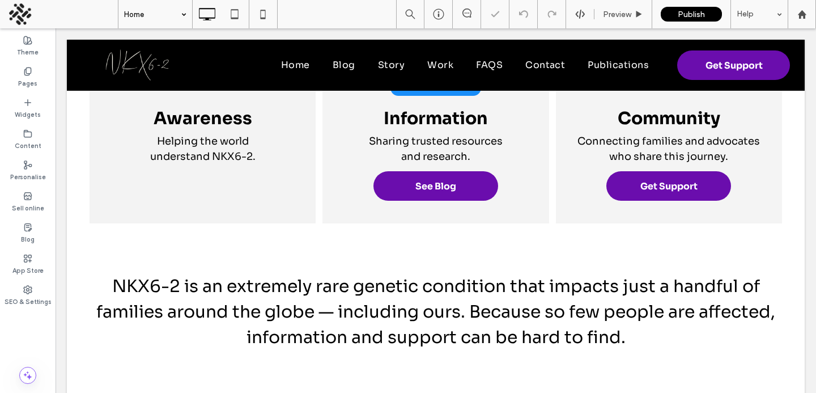
scroll to position [295, 0]
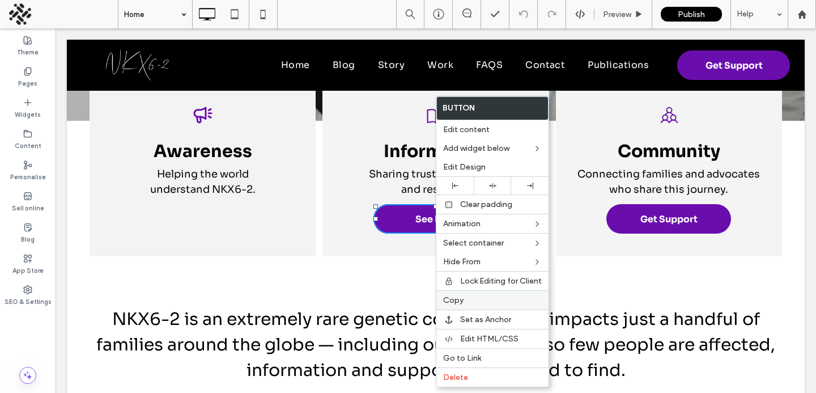
click at [457, 304] on span "Copy" at bounding box center [453, 300] width 20 height 10
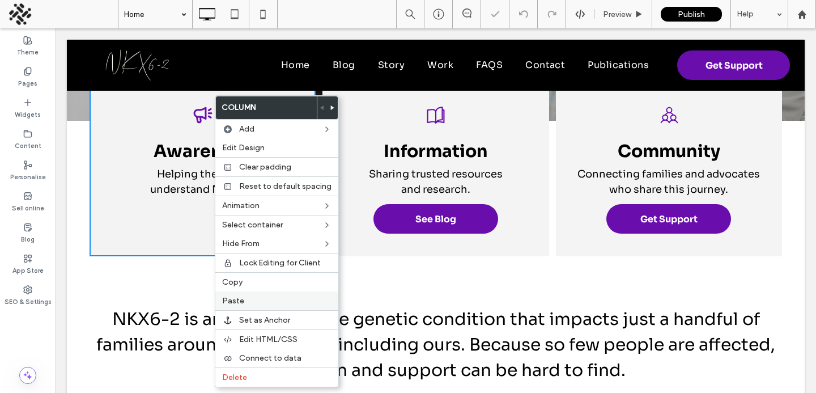
click at [230, 301] on span "Paste" at bounding box center [233, 301] width 22 height 10
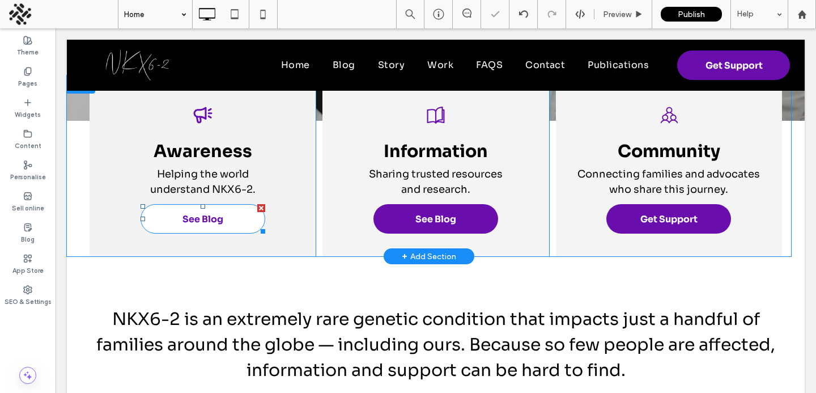
click at [172, 222] on link "See Blog" at bounding box center [203, 218] width 125 height 29
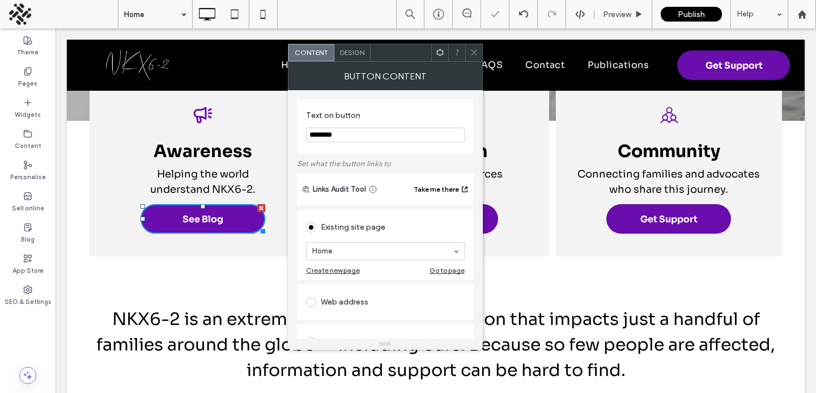
click at [329, 131] on input "********" at bounding box center [385, 134] width 159 height 15
type input "**********"
click at [387, 260] on div "Home" at bounding box center [385, 251] width 159 height 18
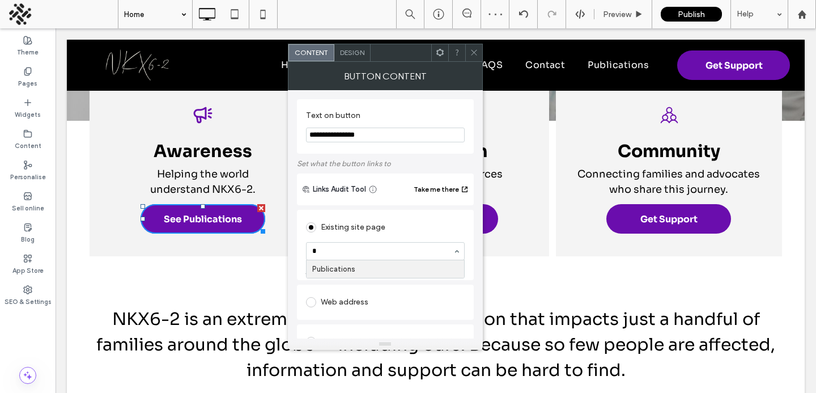
type input "**"
click at [473, 53] on icon at bounding box center [474, 52] width 8 height 8
